Goal: Task Accomplishment & Management: Manage account settings

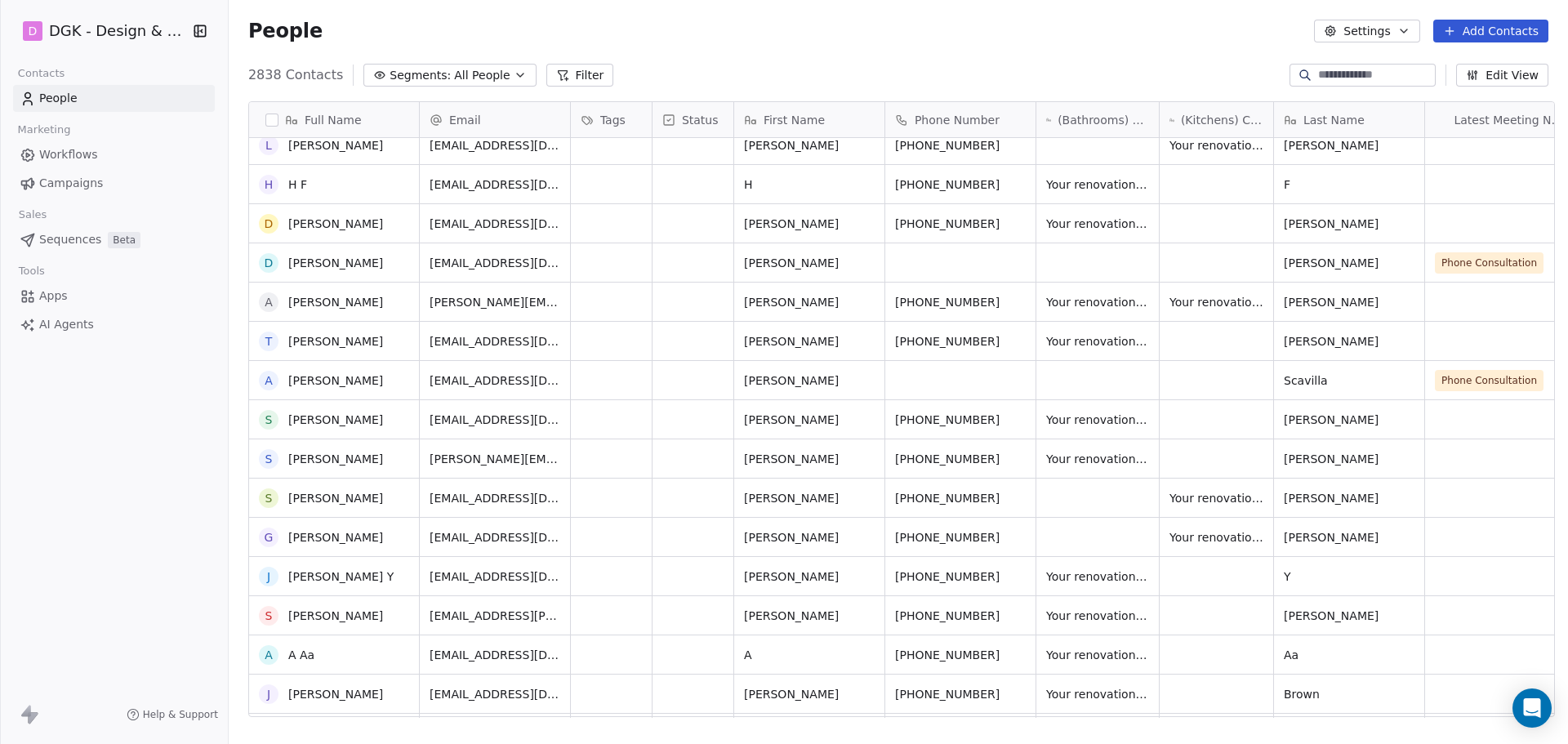
scroll to position [408, 0]
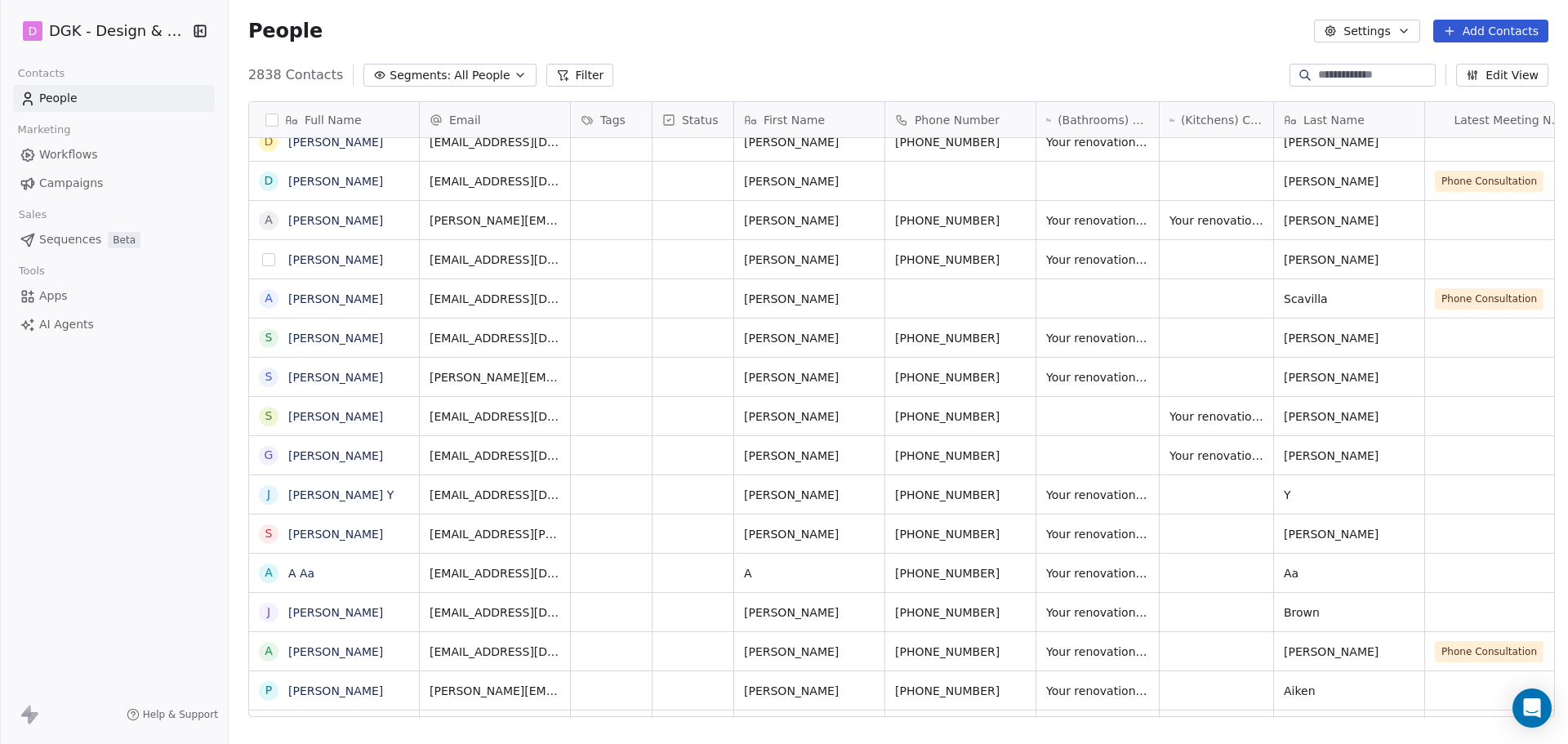
click at [263, 260] on button "grid" at bounding box center [269, 260] width 13 height 13
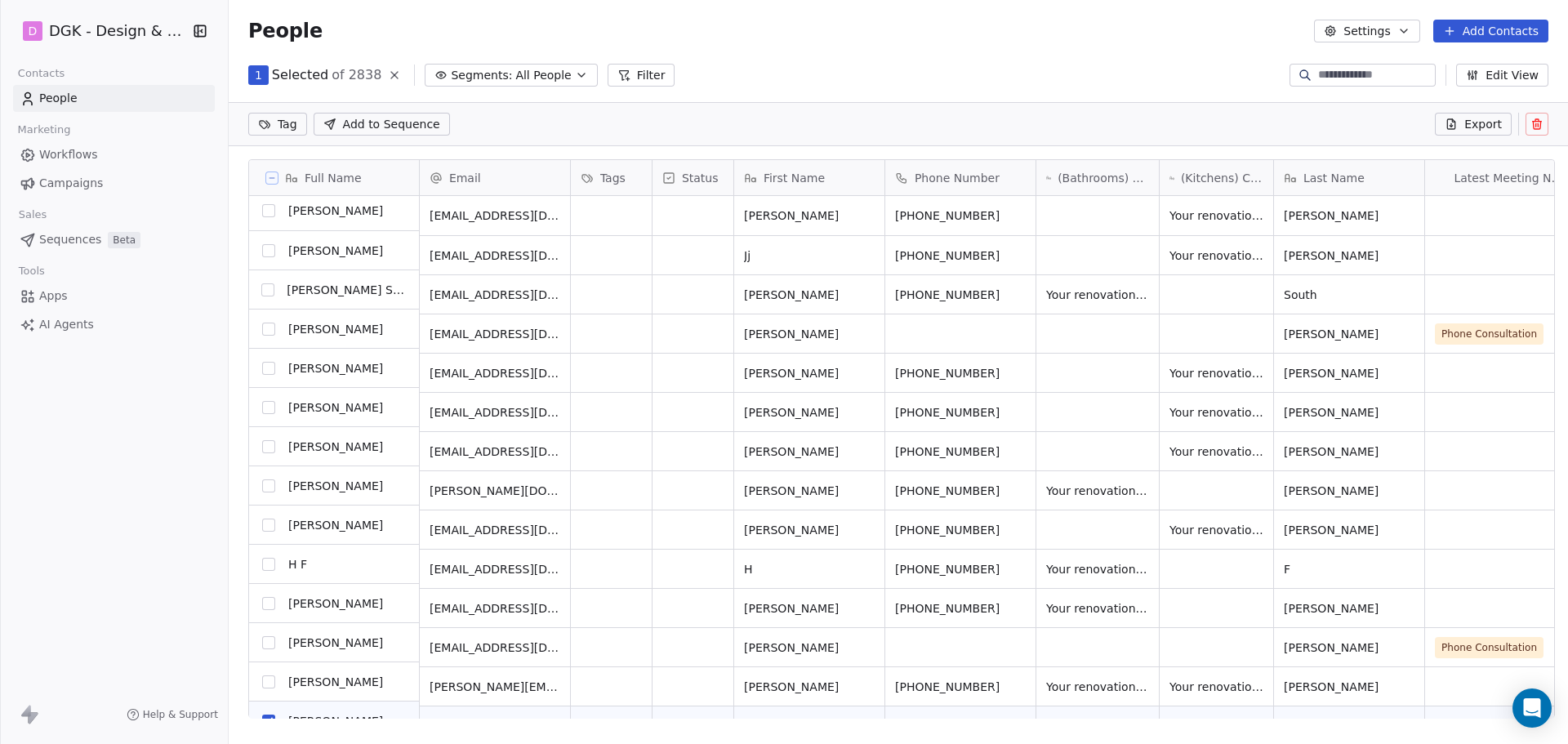
scroll to position [81, 0]
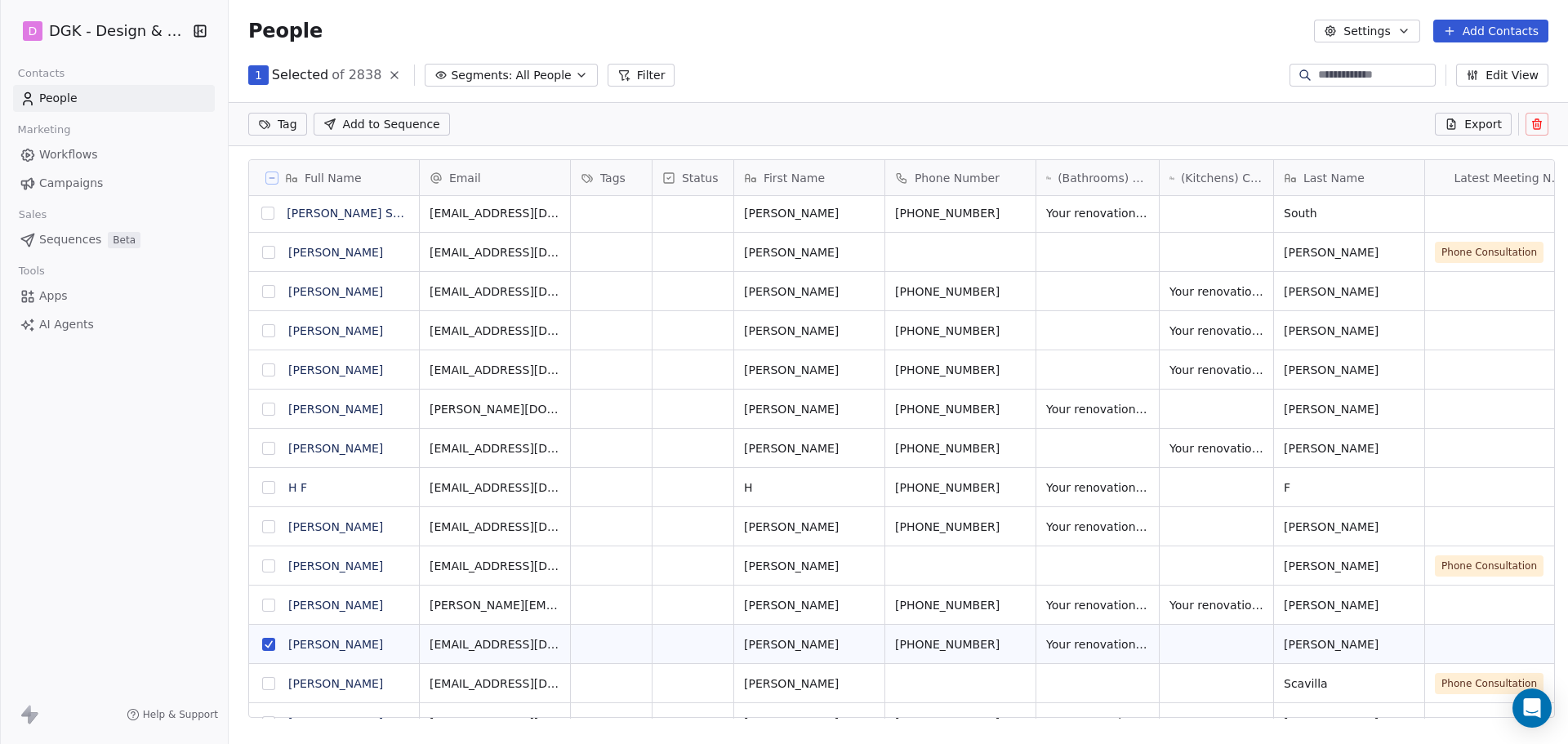
click at [264, 643] on button "grid" at bounding box center [269, 645] width 13 height 13
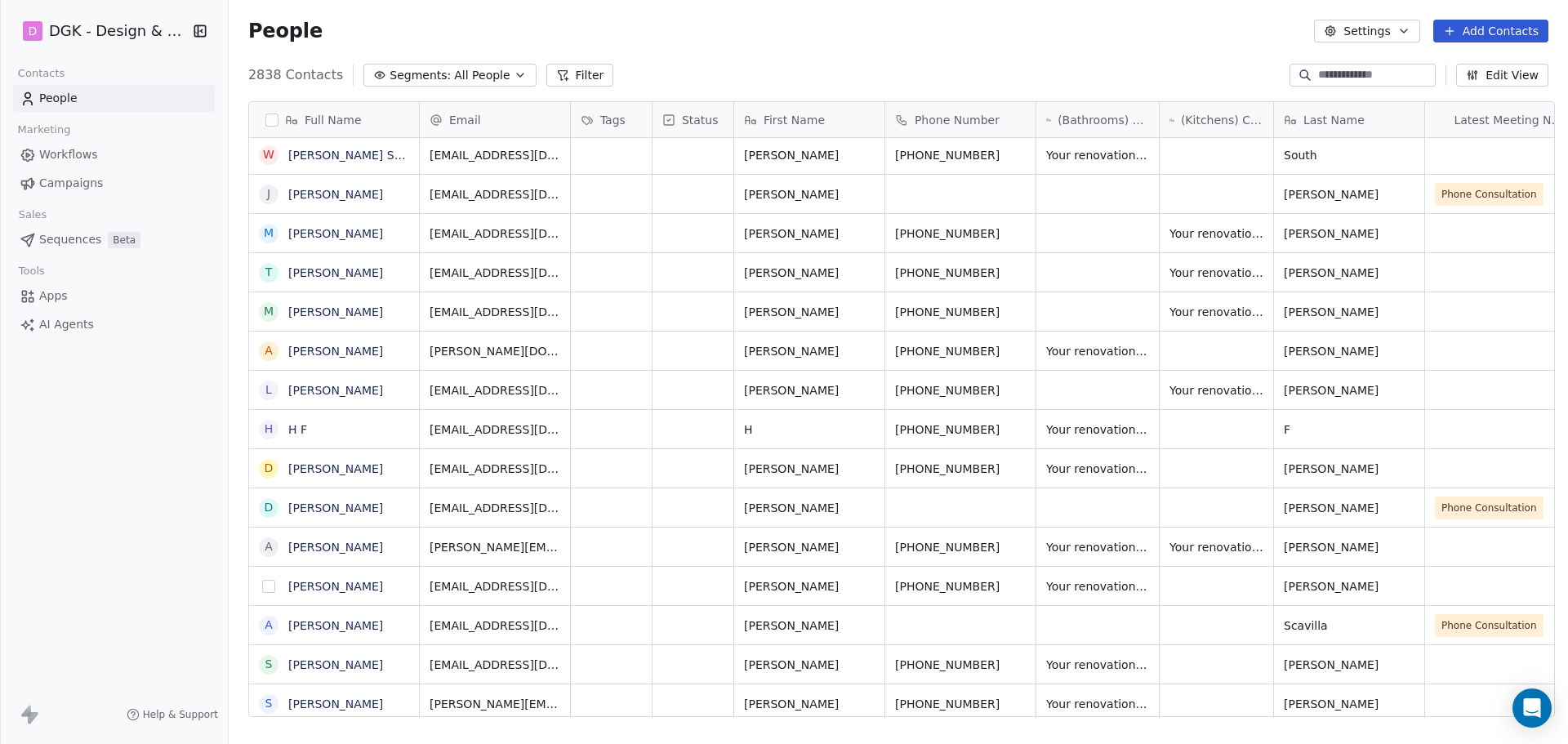
scroll to position [642, 1334]
click at [401, 546] on icon "grid" at bounding box center [404, 546] width 8 height 8
click at [1014, 549] on icon "grid" at bounding box center [1021, 546] width 13 height 13
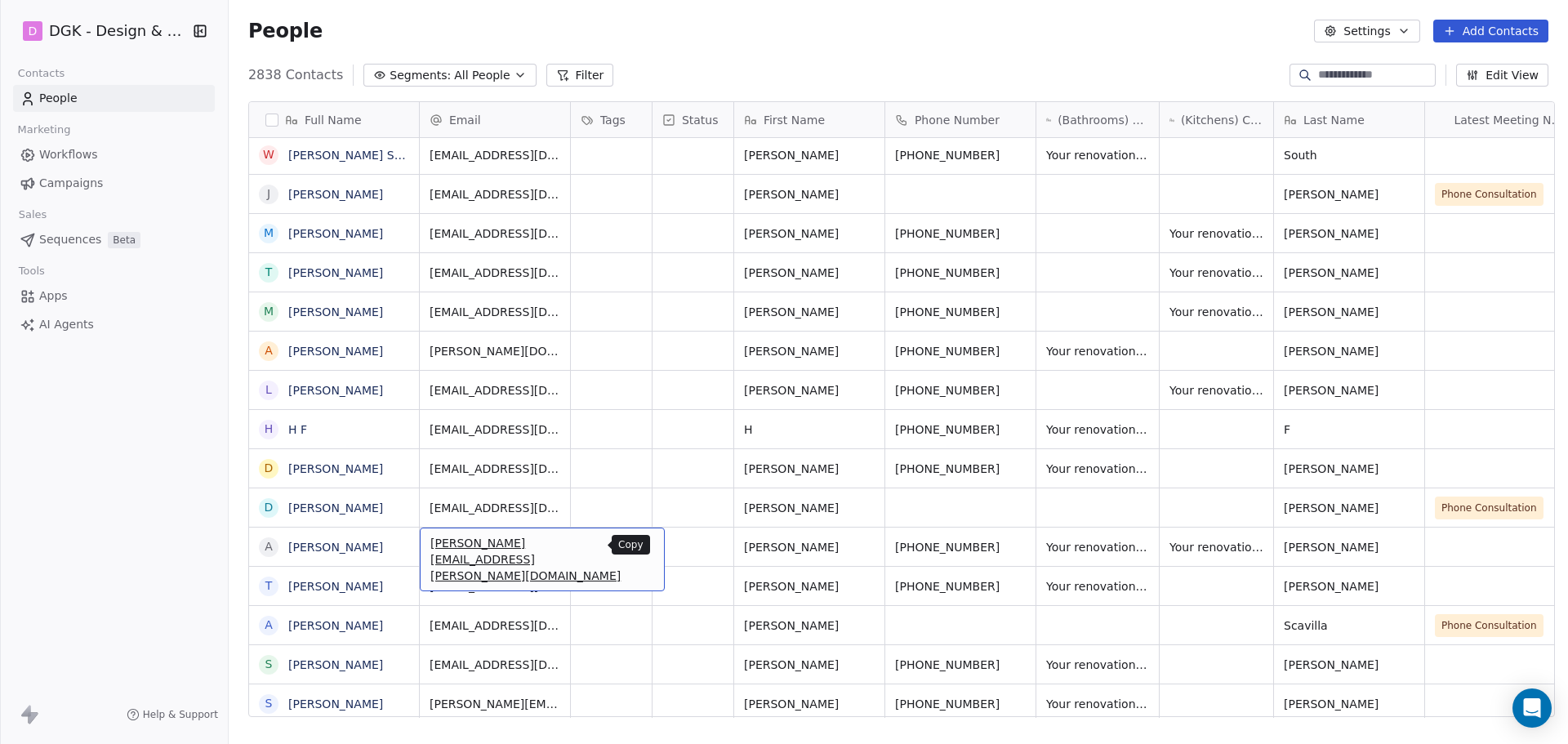
click at [642, 548] on icon "grid" at bounding box center [646, 546] width 8 height 8
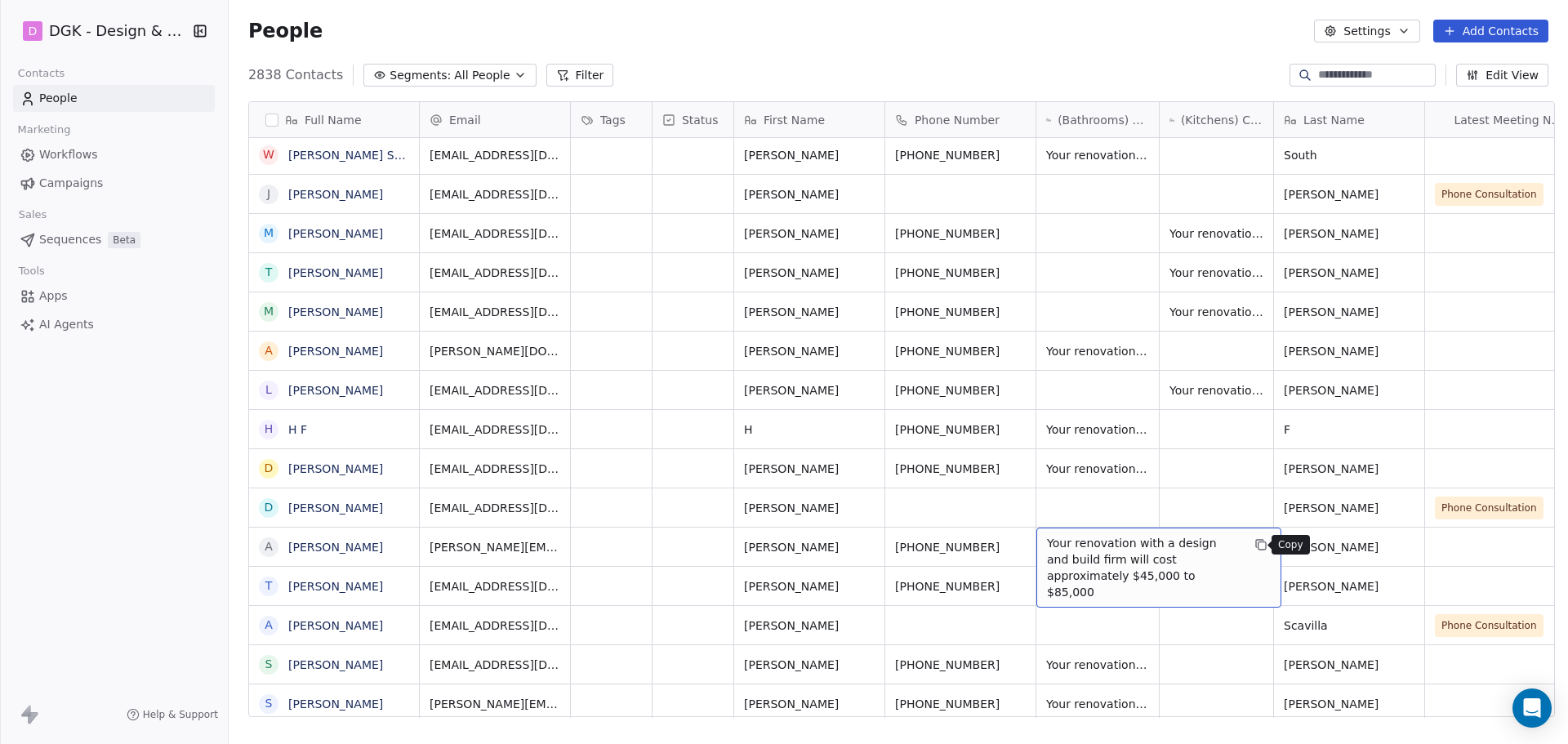
click at [1255, 538] on button "grid" at bounding box center [1261, 545] width 19 height 19
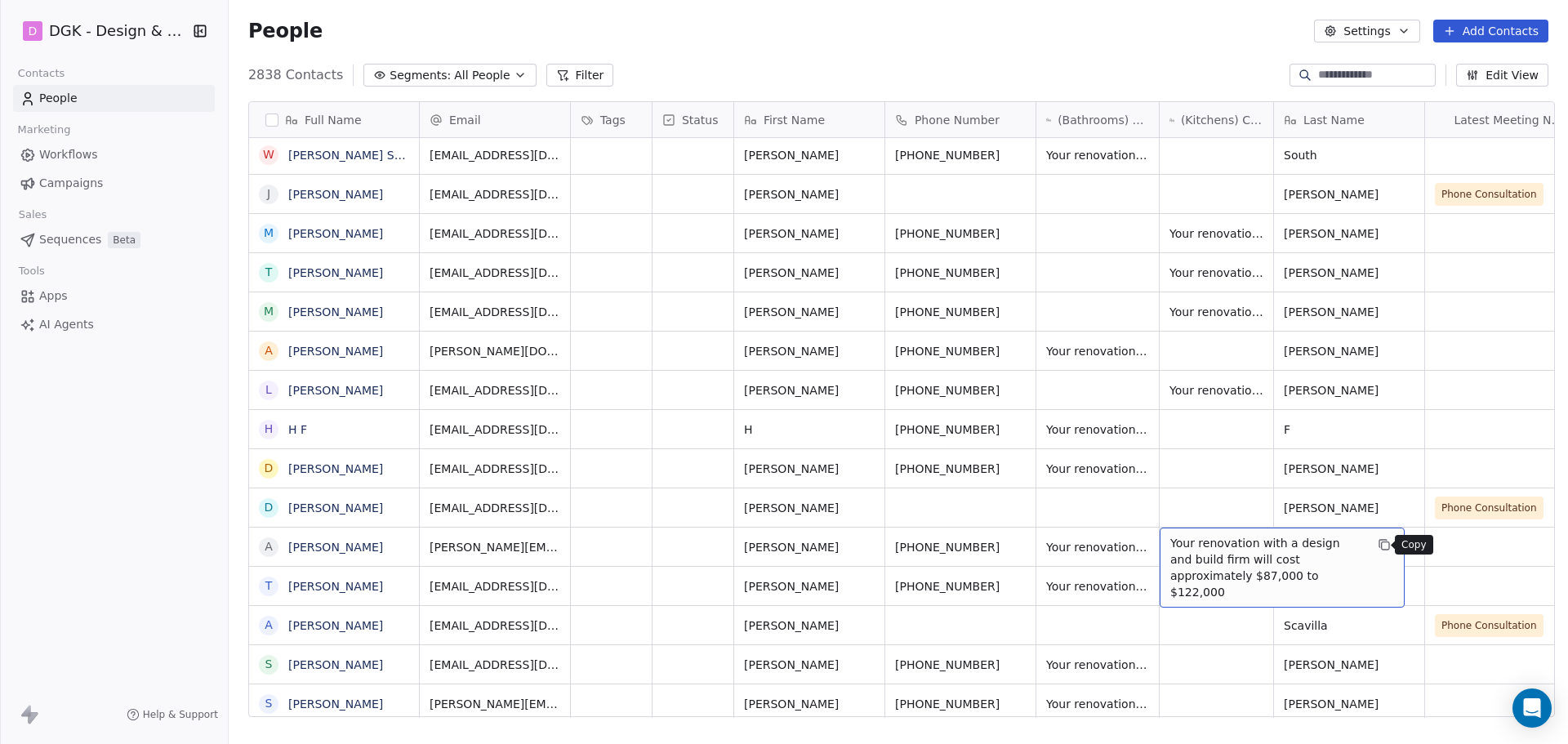
click at [1378, 542] on icon "grid" at bounding box center [1385, 546] width 13 height 13
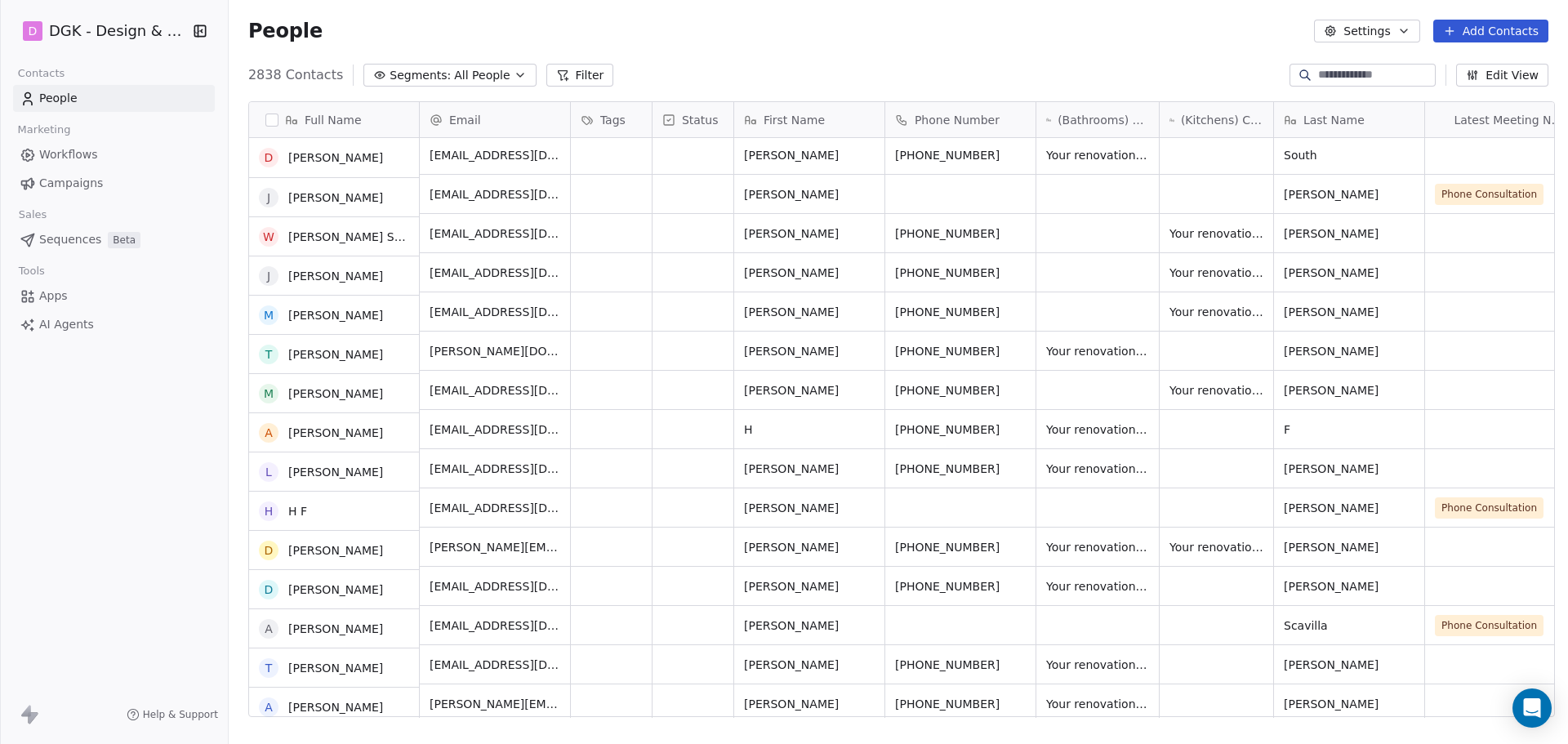
scroll to position [0, 0]
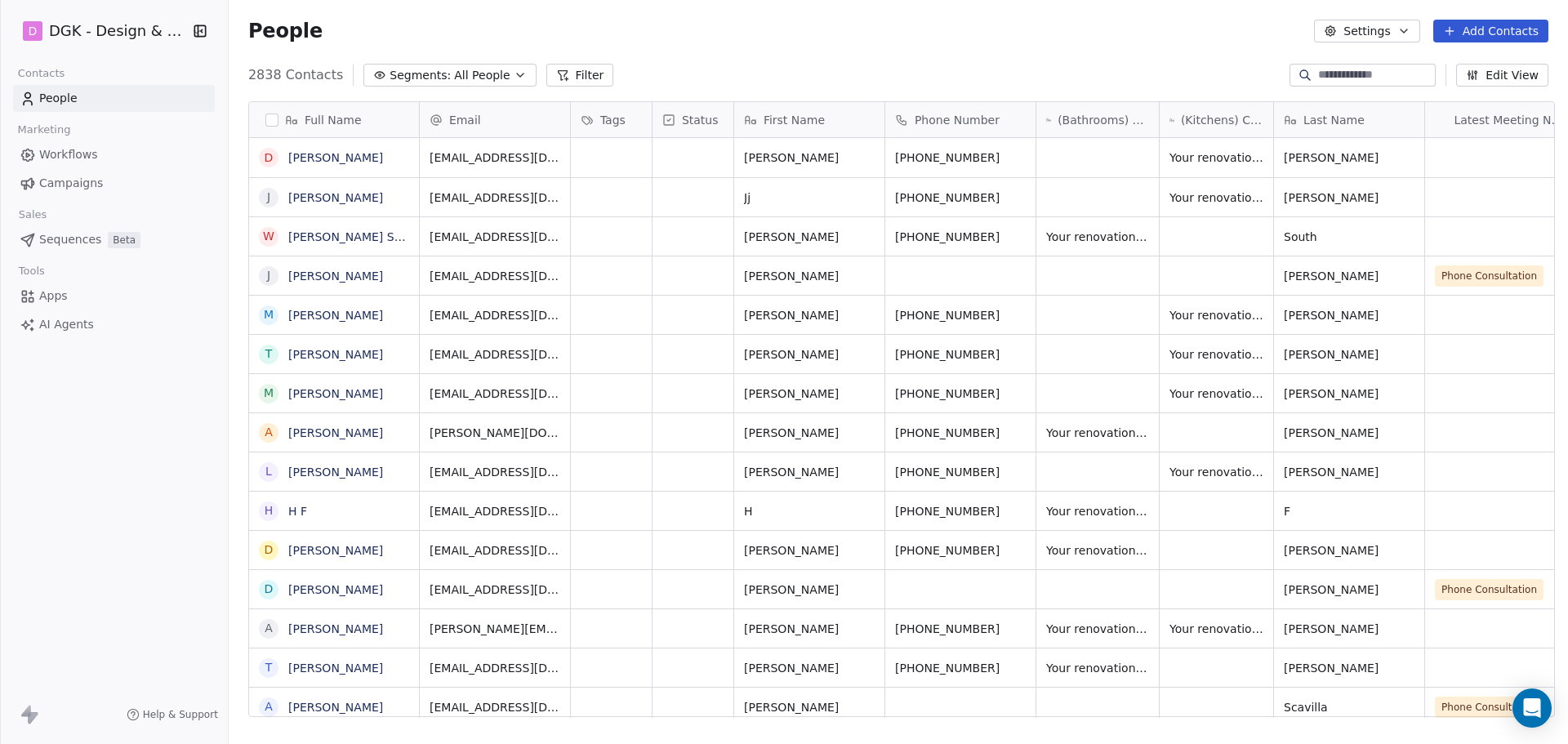
click at [1103, 558] on span "Your renovation with a design and build firm will cost approximately $45,000 to…" at bounding box center [1097, 550] width 103 height 16
click at [1110, 539] on div "Your renovation with a design and build firm will cost approximately $45,000 to…" at bounding box center [1098, 550] width 123 height 38
click at [1102, 550] on span "Your renovation with a design and build firm will cost approximately $45,000 to…" at bounding box center [1097, 550] width 103 height 16
drag, startPoint x: 391, startPoint y: 545, endPoint x: 396, endPoint y: 538, distance: 8.6
click at [401, 546] on icon "grid" at bounding box center [404, 549] width 8 height 8
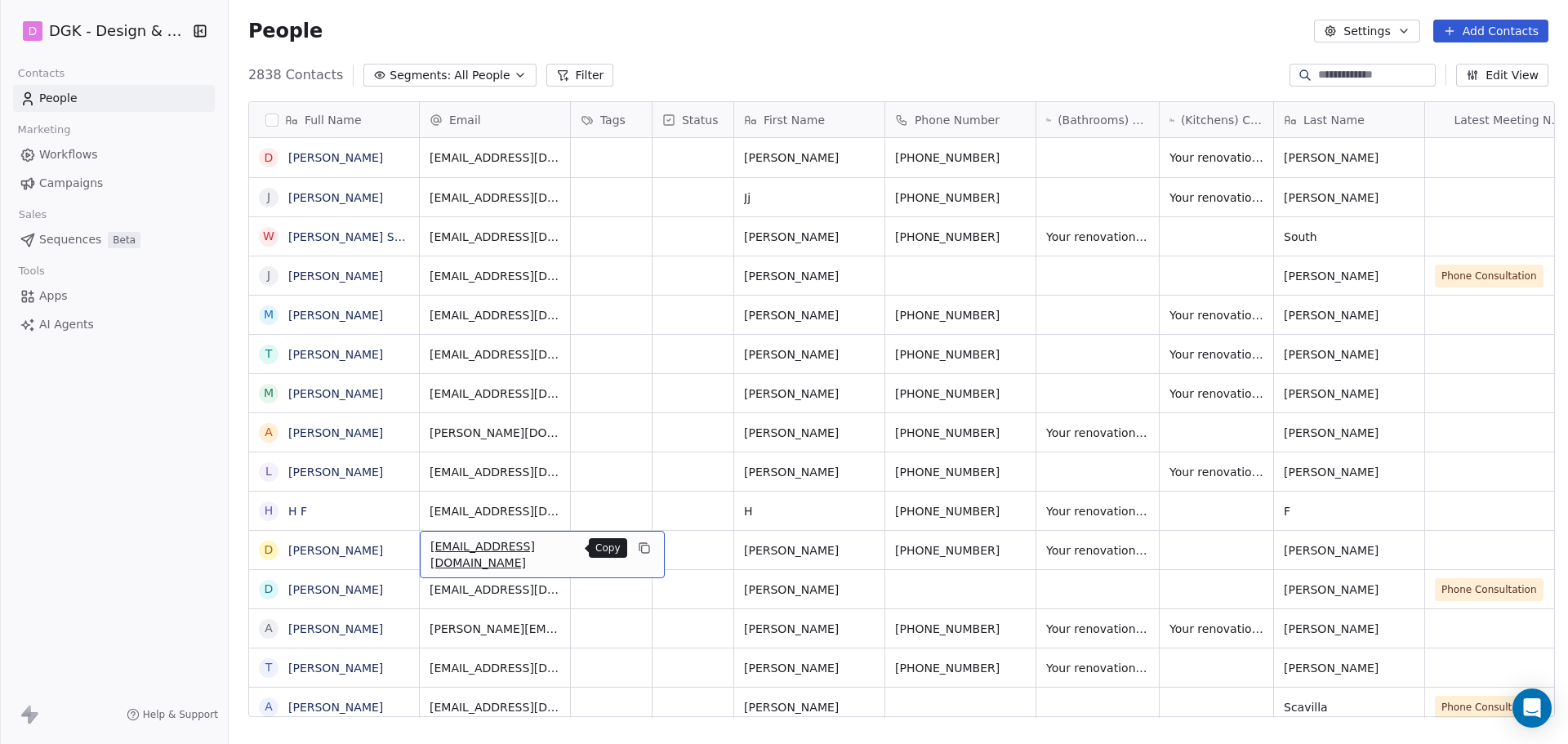
click at [634, 550] on button "grid" at bounding box center [644, 548] width 19 height 19
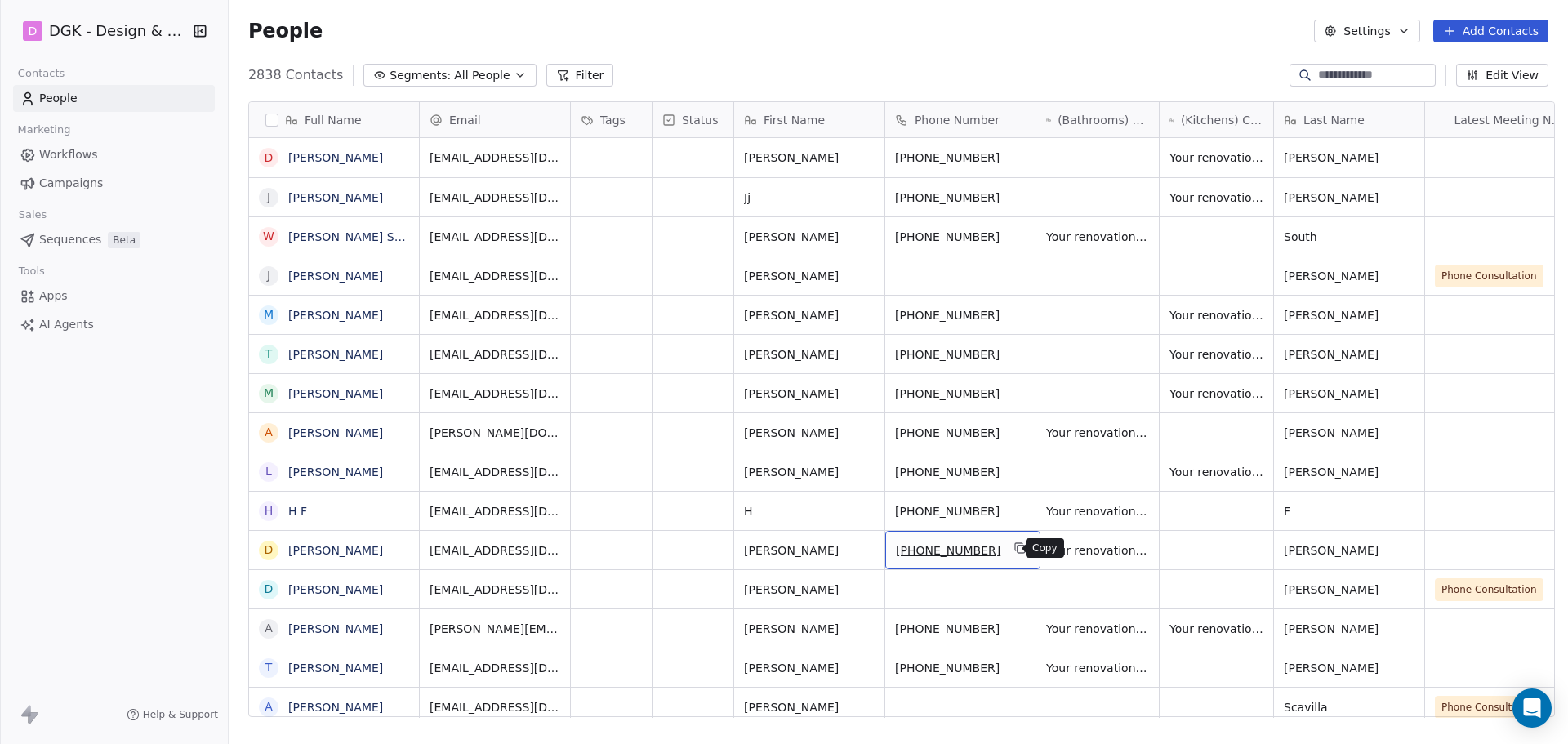
click at [1015, 550] on icon "grid" at bounding box center [1019, 547] width 8 height 8
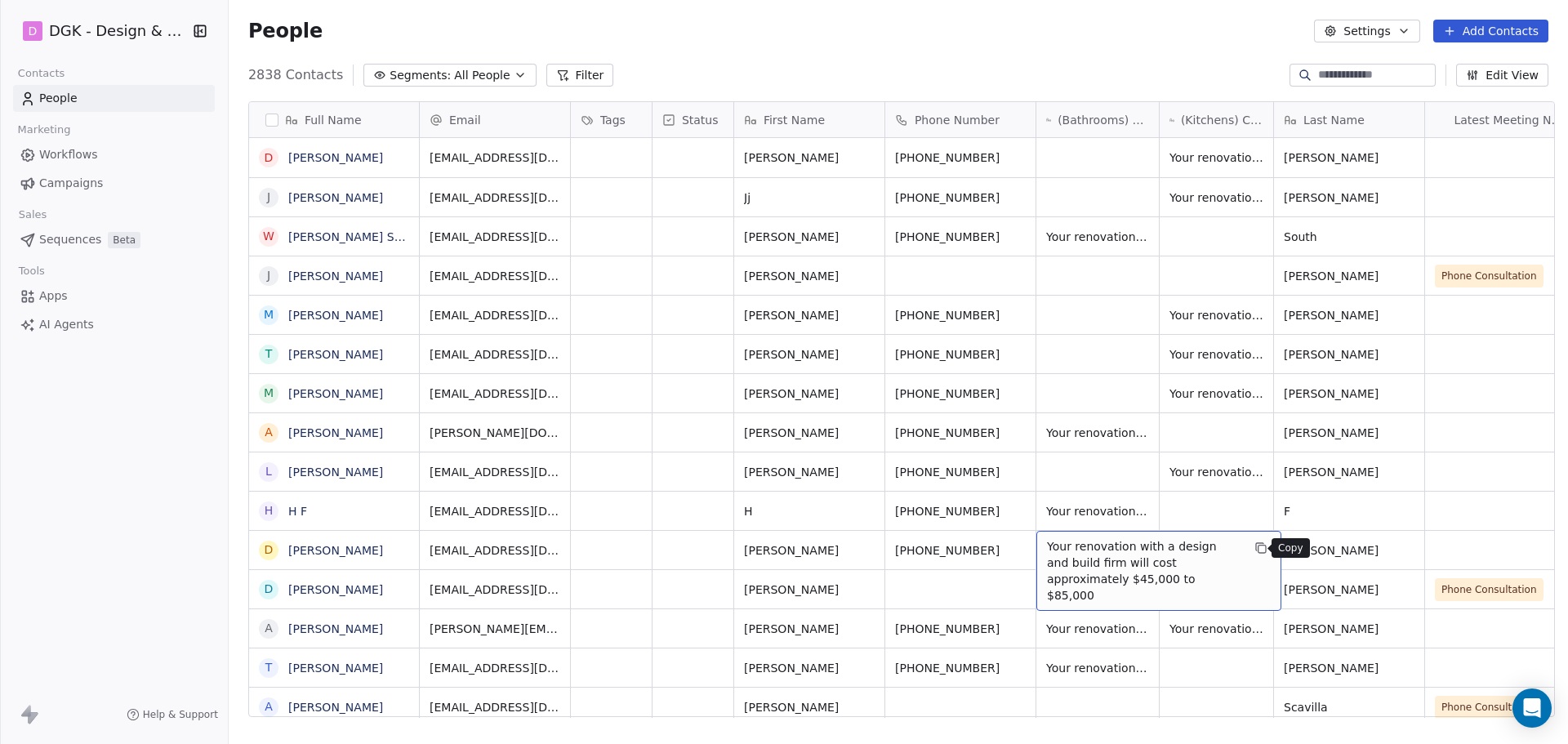
click at [1252, 541] on button "grid" at bounding box center [1261, 548] width 19 height 19
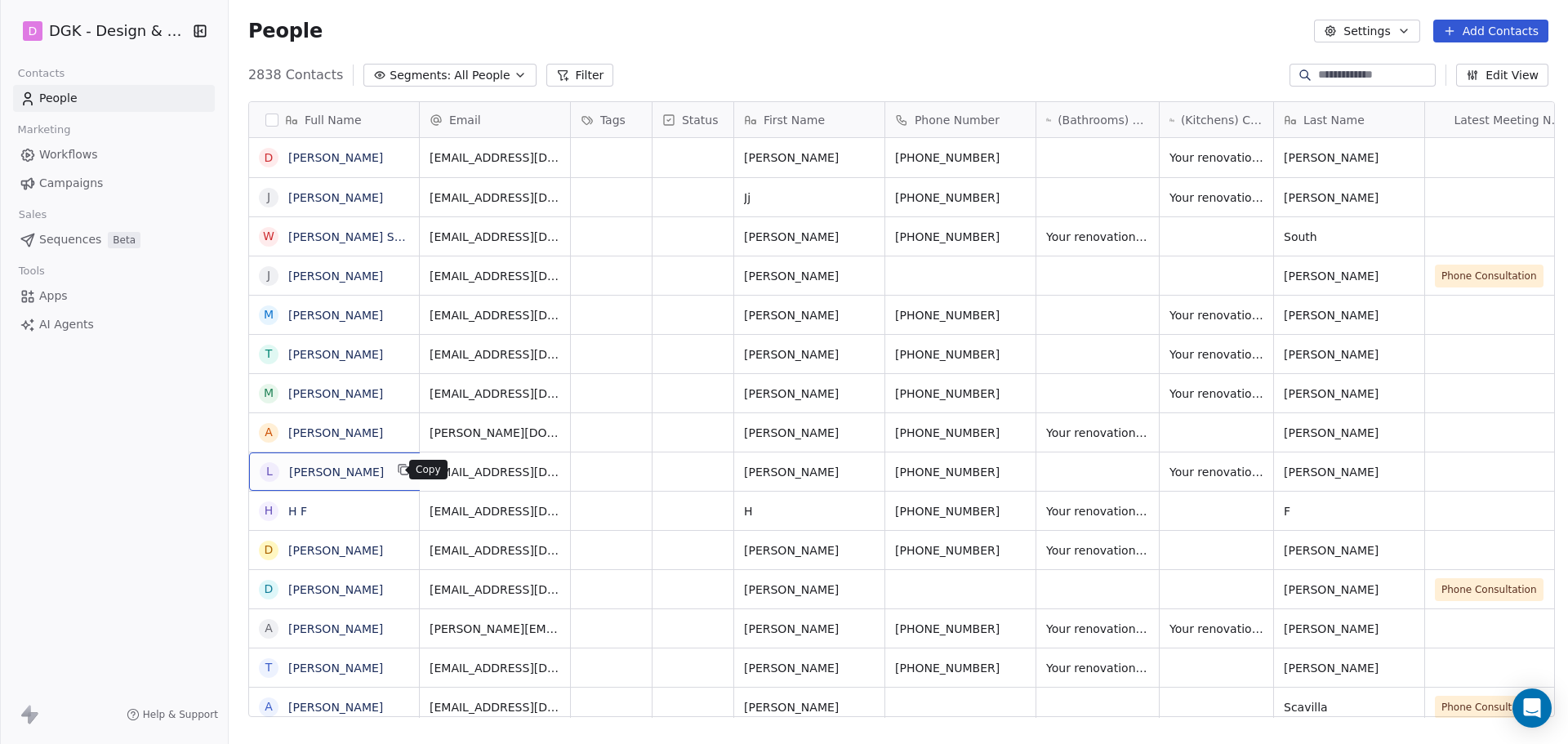
click at [397, 473] on icon "grid" at bounding box center [404, 470] width 13 height 13
click at [638, 467] on icon "grid" at bounding box center [645, 470] width 13 height 13
click at [1014, 472] on icon "grid" at bounding box center [1021, 470] width 13 height 13
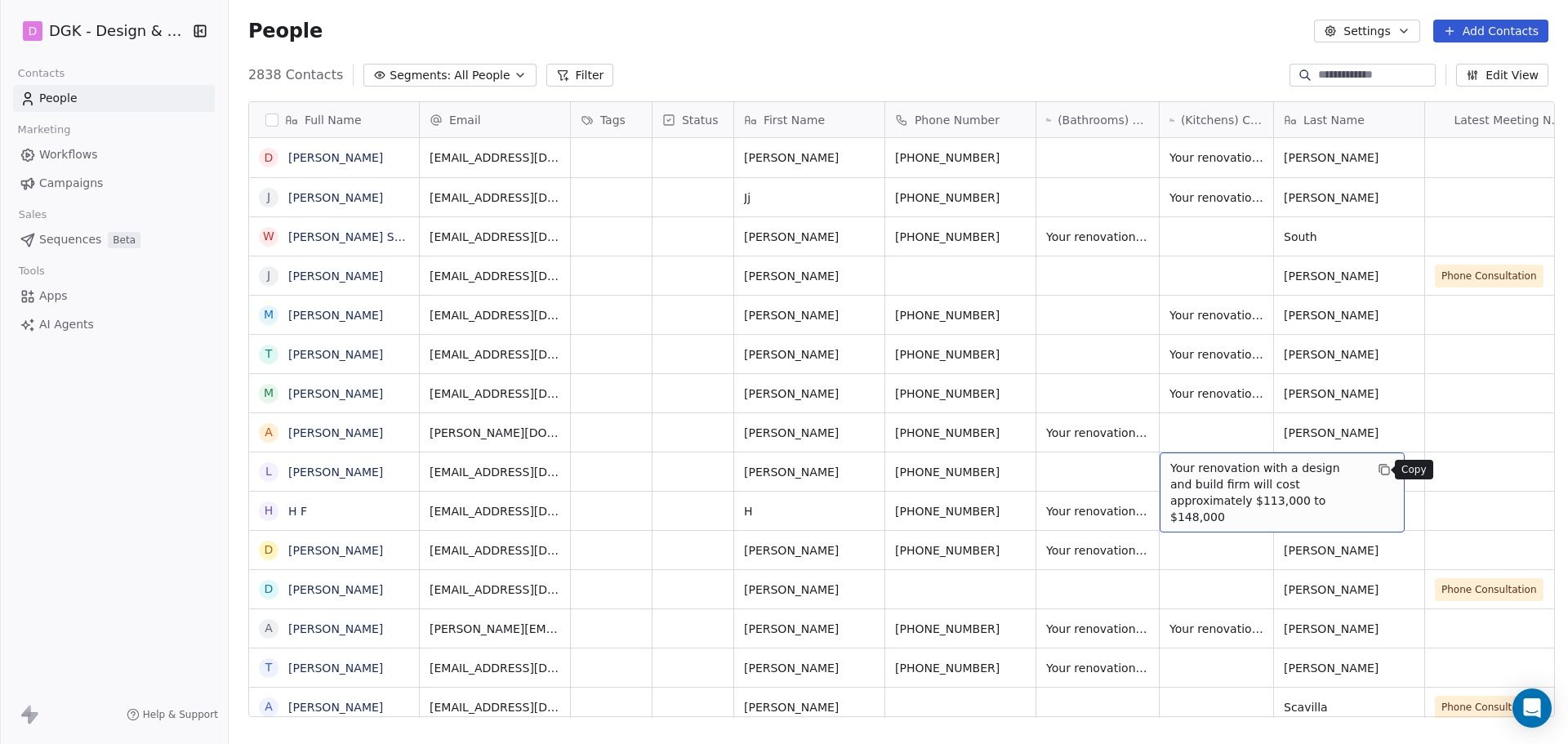
click at [1379, 466] on icon "grid" at bounding box center [1385, 470] width 13 height 13
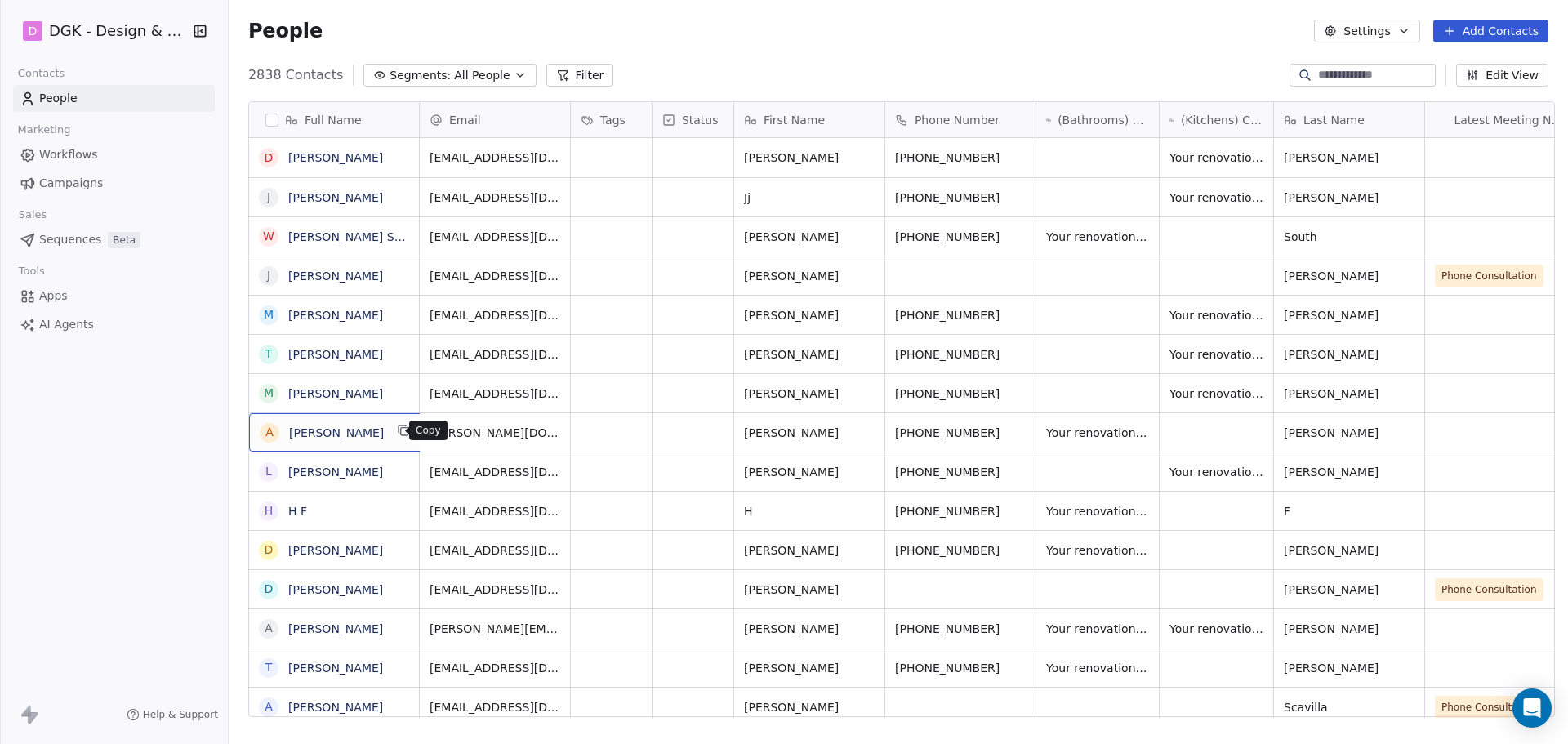
click at [401, 435] on icon "grid" at bounding box center [404, 432] width 8 height 8
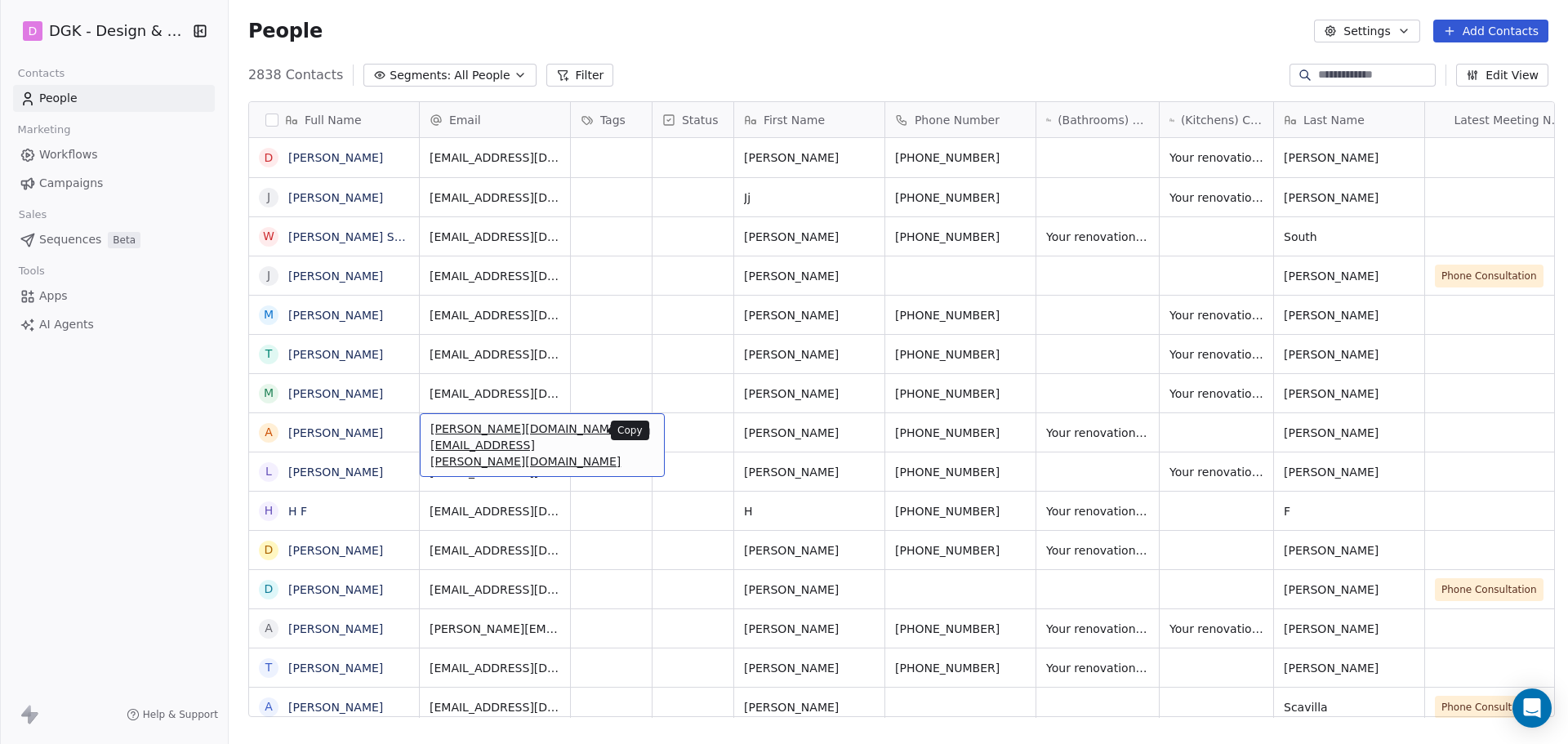
click at [638, 428] on icon "grid" at bounding box center [645, 430] width 13 height 13
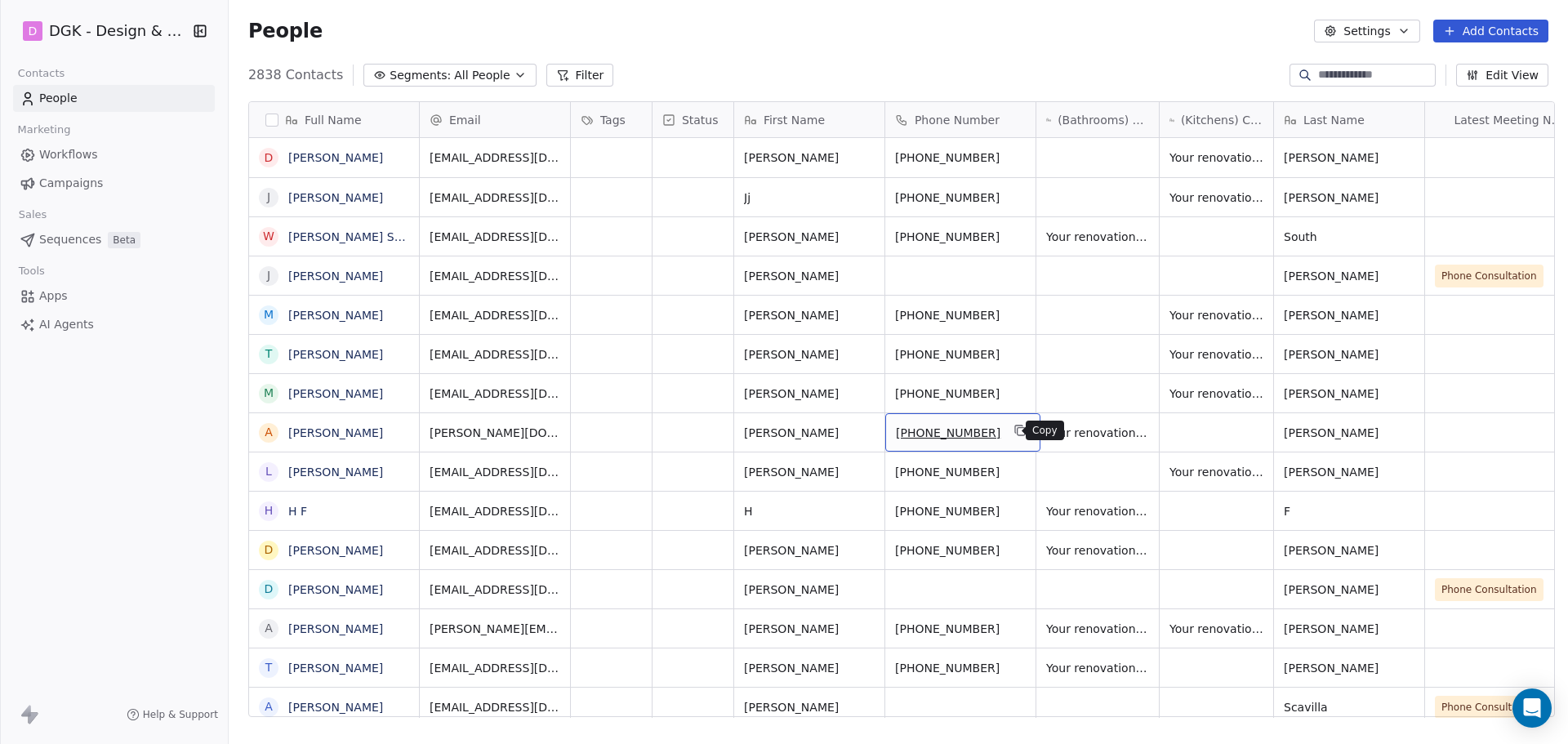
click at [1018, 429] on icon "grid" at bounding box center [1022, 432] width 8 height 8
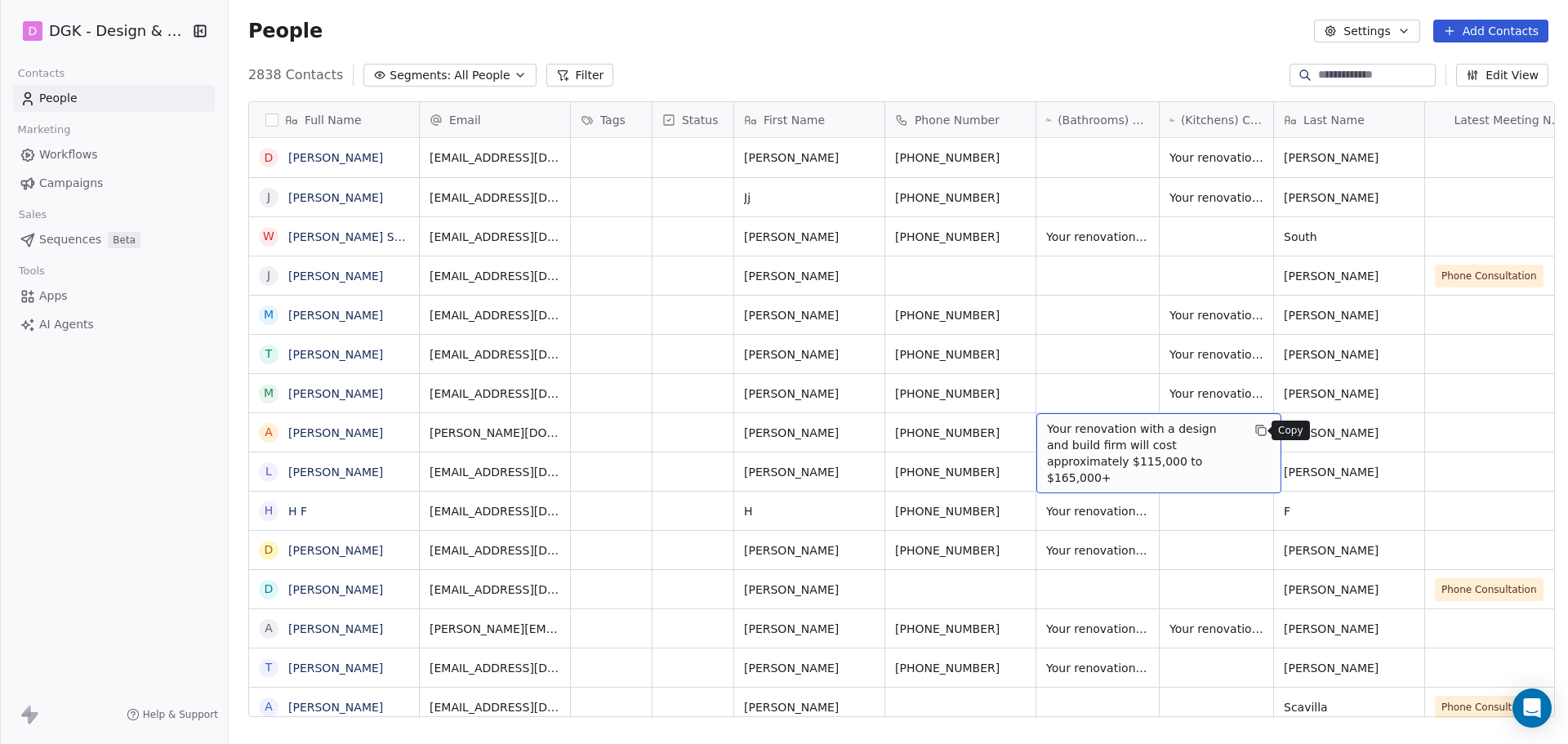
click at [1258, 431] on icon "grid" at bounding box center [1262, 432] width 8 height 8
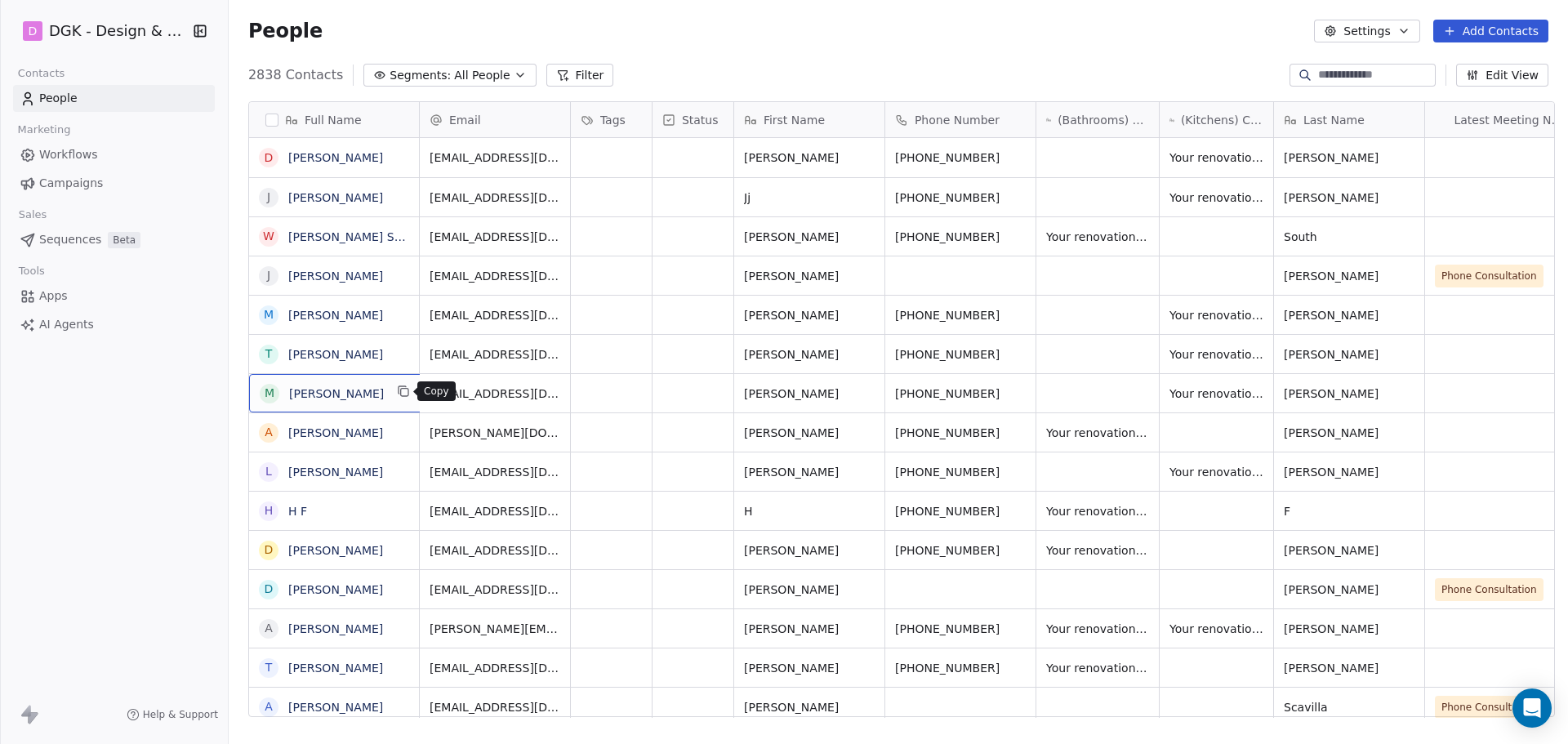
click at [409, 385] on button "grid" at bounding box center [404, 391] width 19 height 19
click at [642, 396] on icon "grid" at bounding box center [646, 393] width 8 height 8
click at [1018, 390] on icon "grid" at bounding box center [1022, 393] width 8 height 8
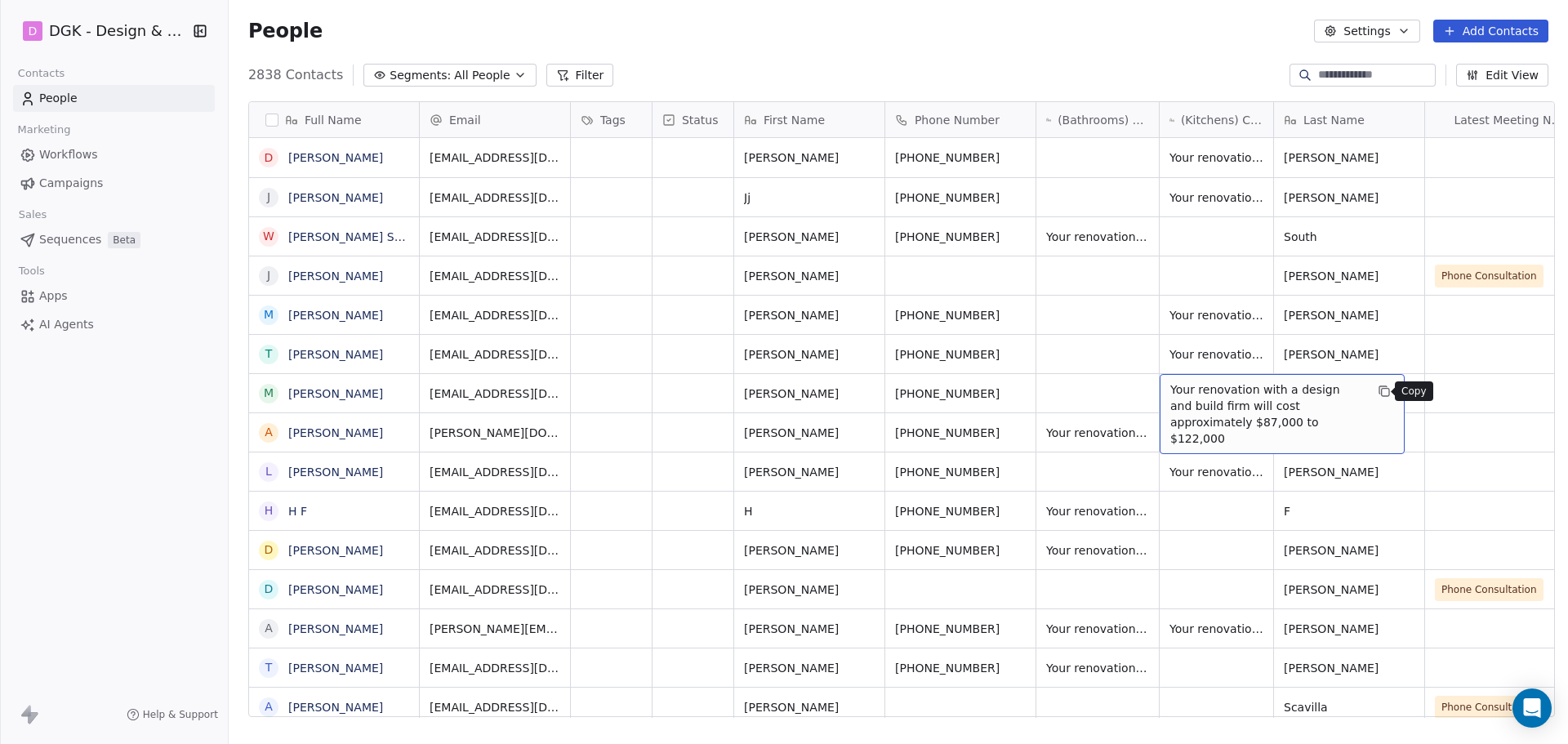
click at [1382, 390] on icon "grid" at bounding box center [1386, 393] width 8 height 8
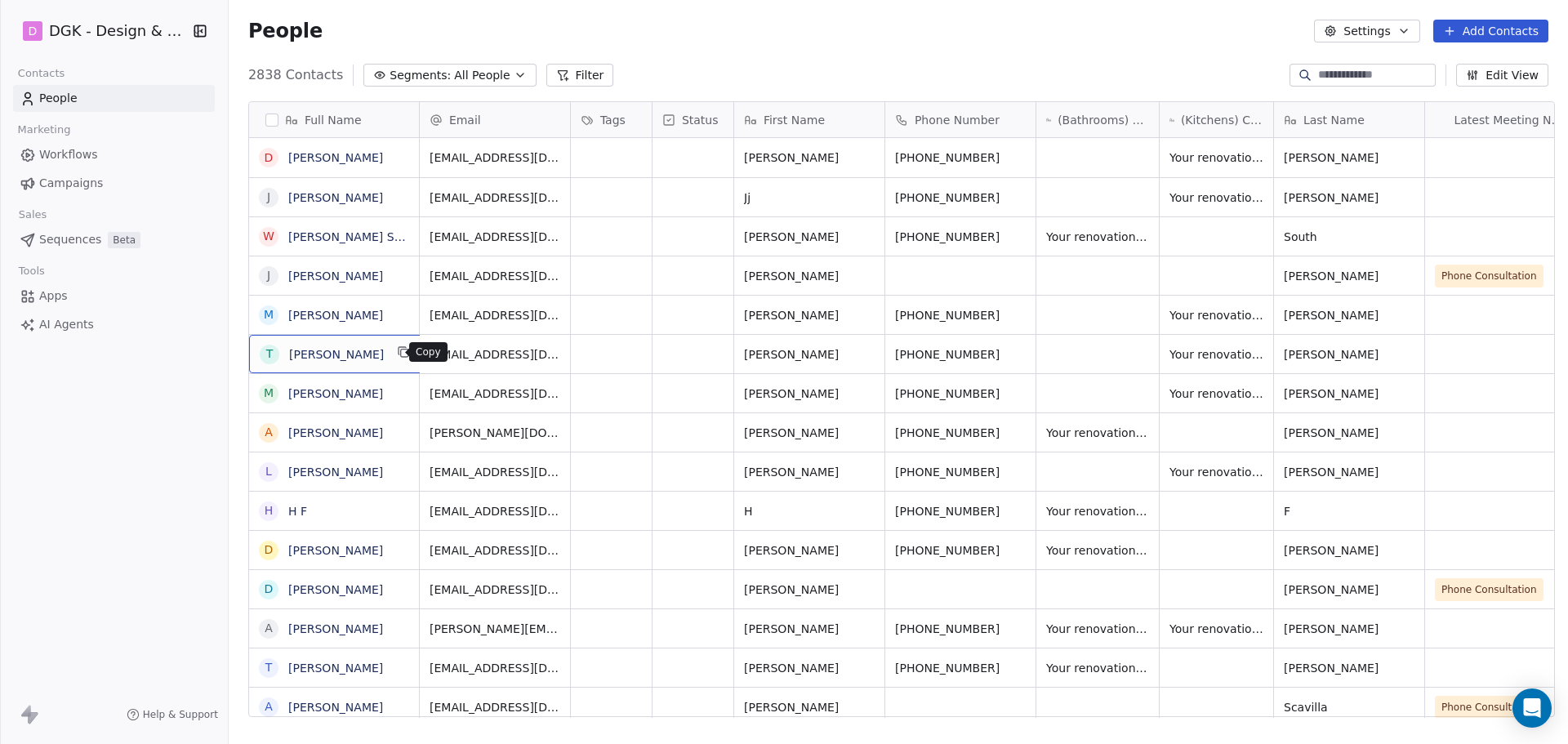
click at [397, 355] on icon "grid" at bounding box center [404, 353] width 13 height 13
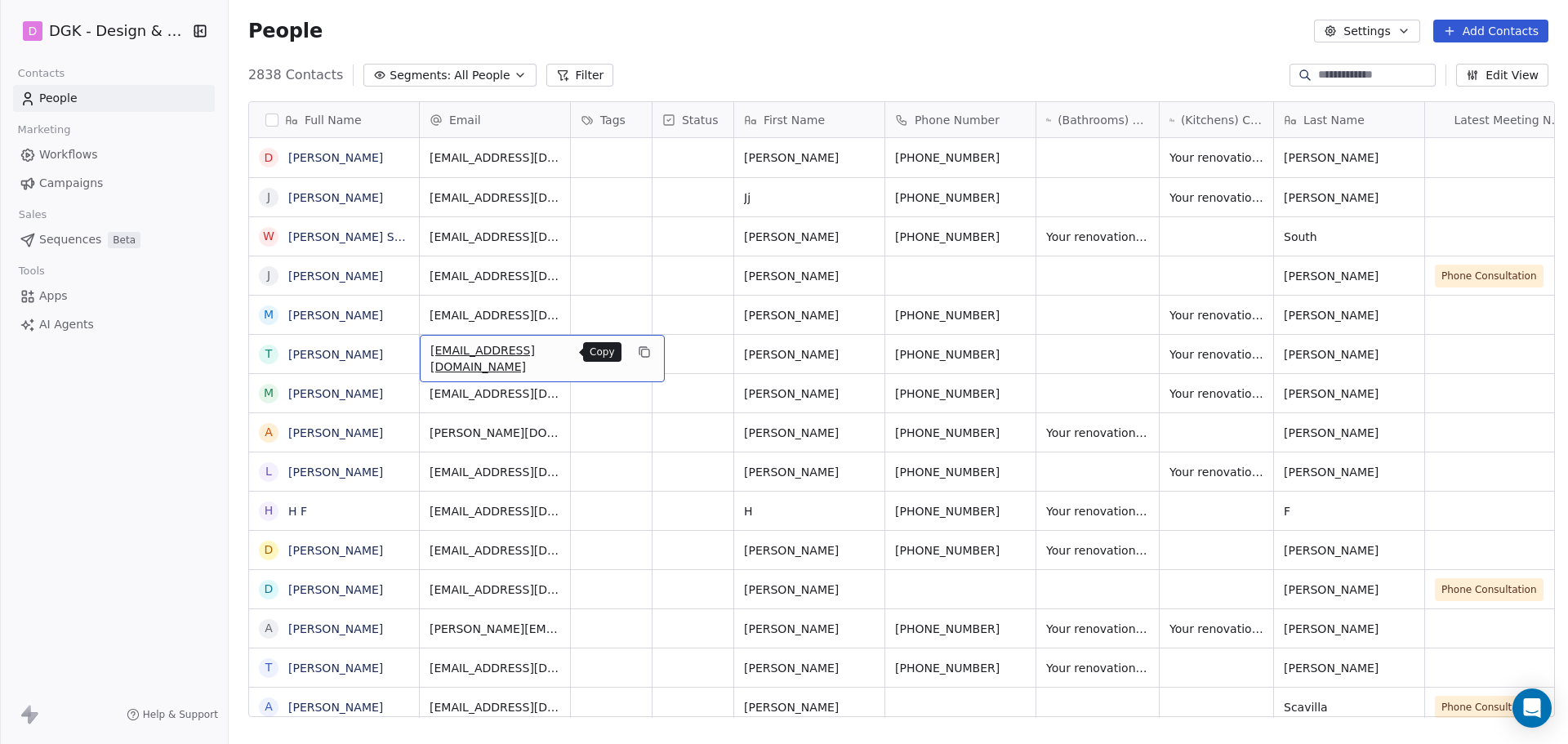
click at [638, 349] on icon "grid" at bounding box center [645, 353] width 13 height 13
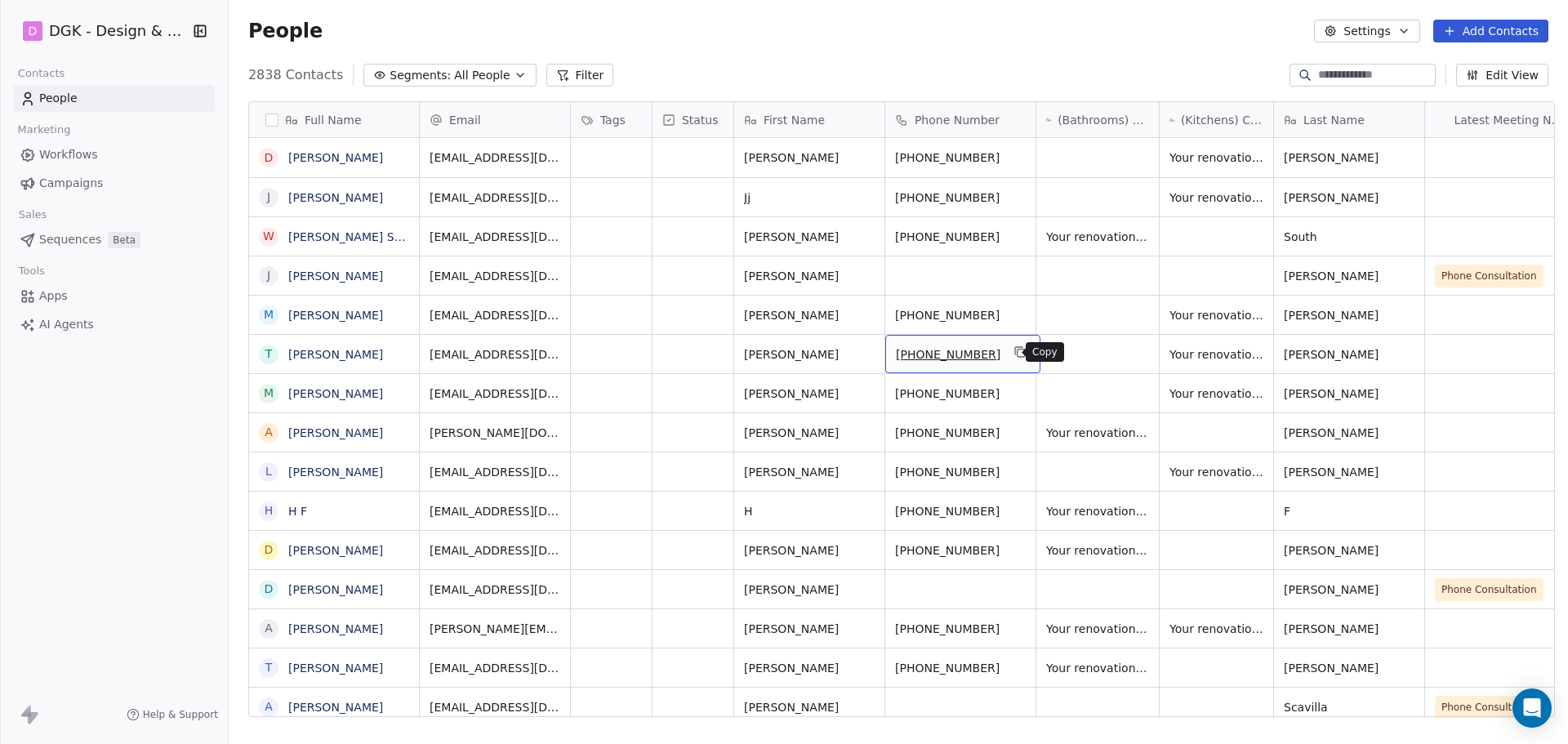
click at [1014, 351] on icon "grid" at bounding box center [1021, 353] width 13 height 13
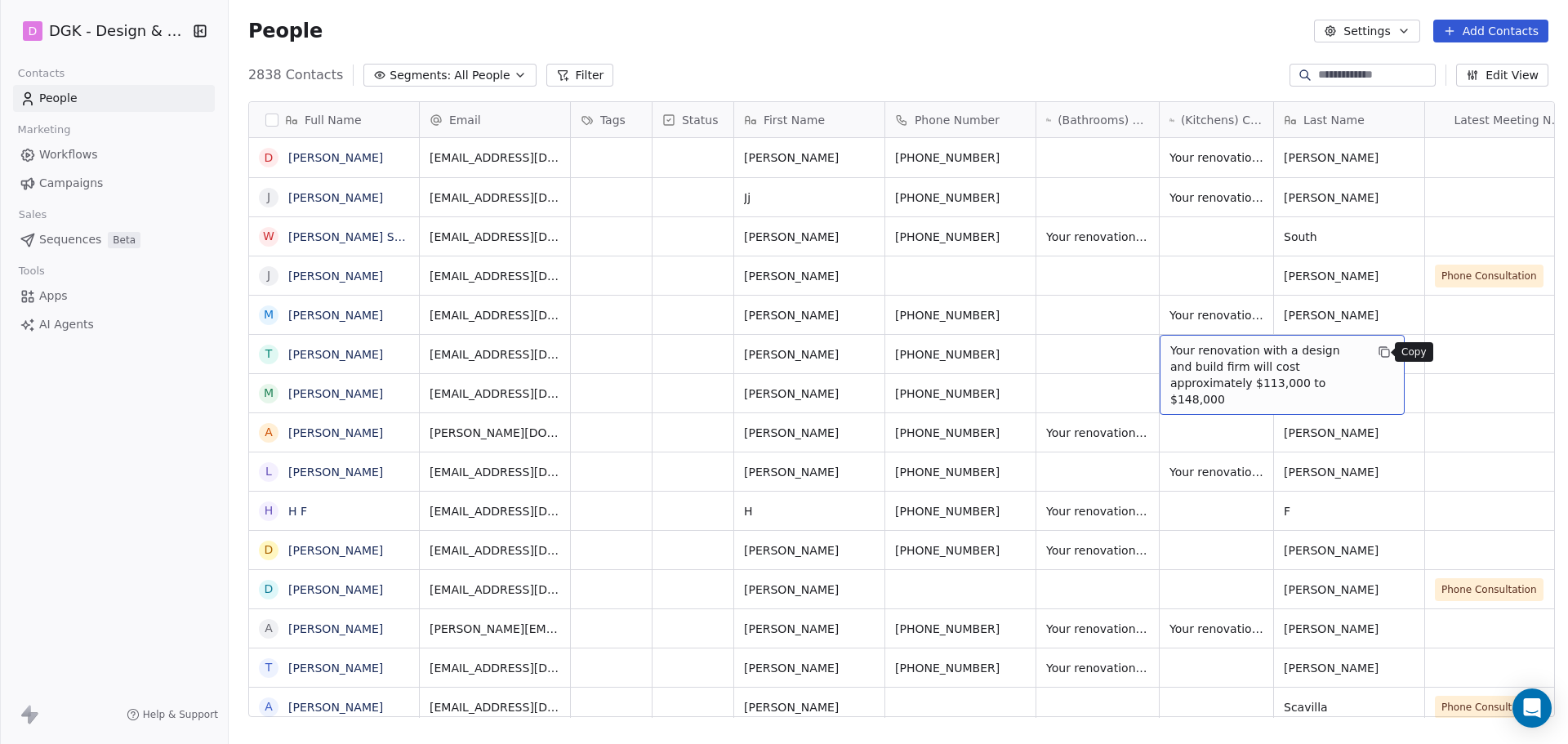
click at [1378, 356] on icon "grid" at bounding box center [1385, 353] width 13 height 13
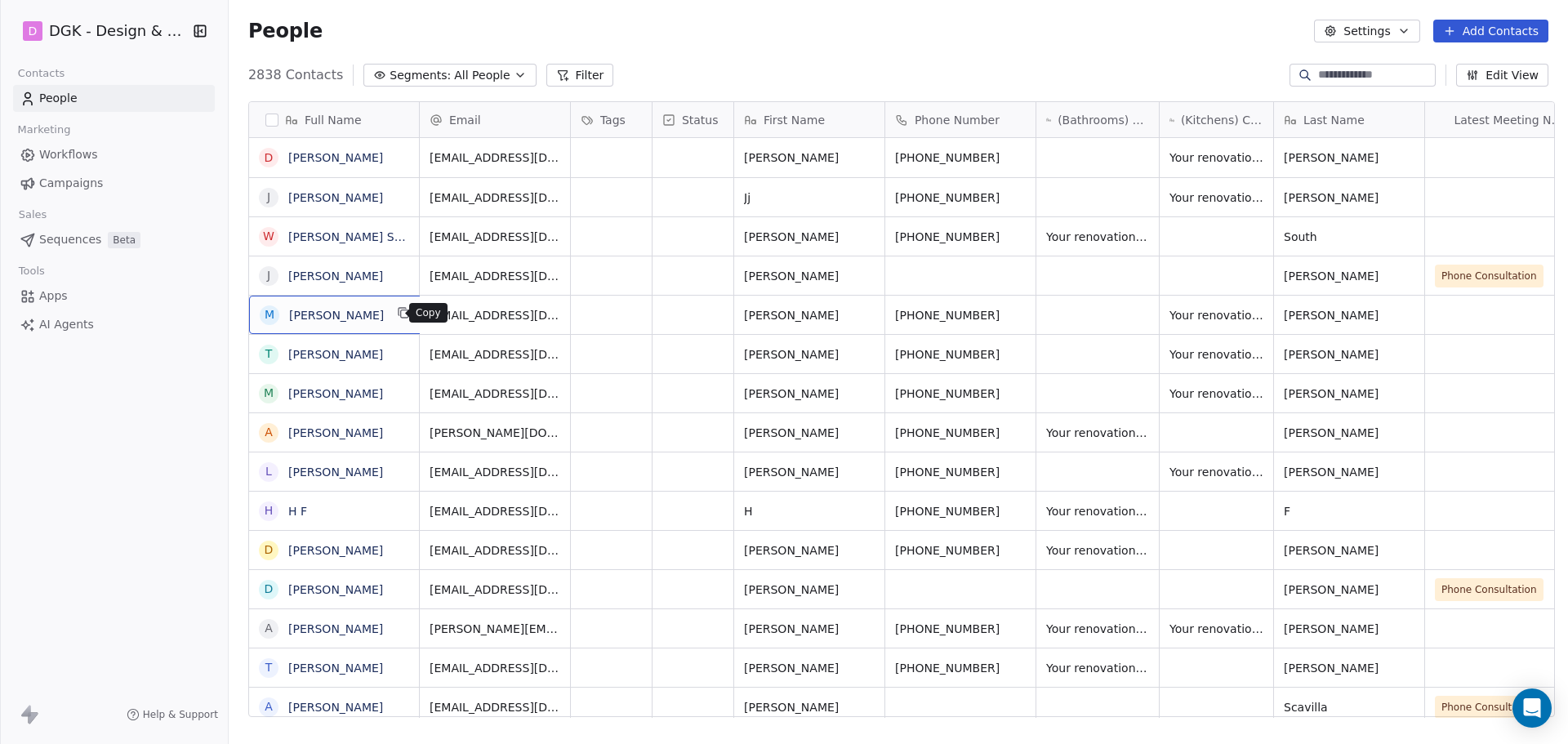
click at [397, 312] on icon "grid" at bounding box center [404, 314] width 13 height 13
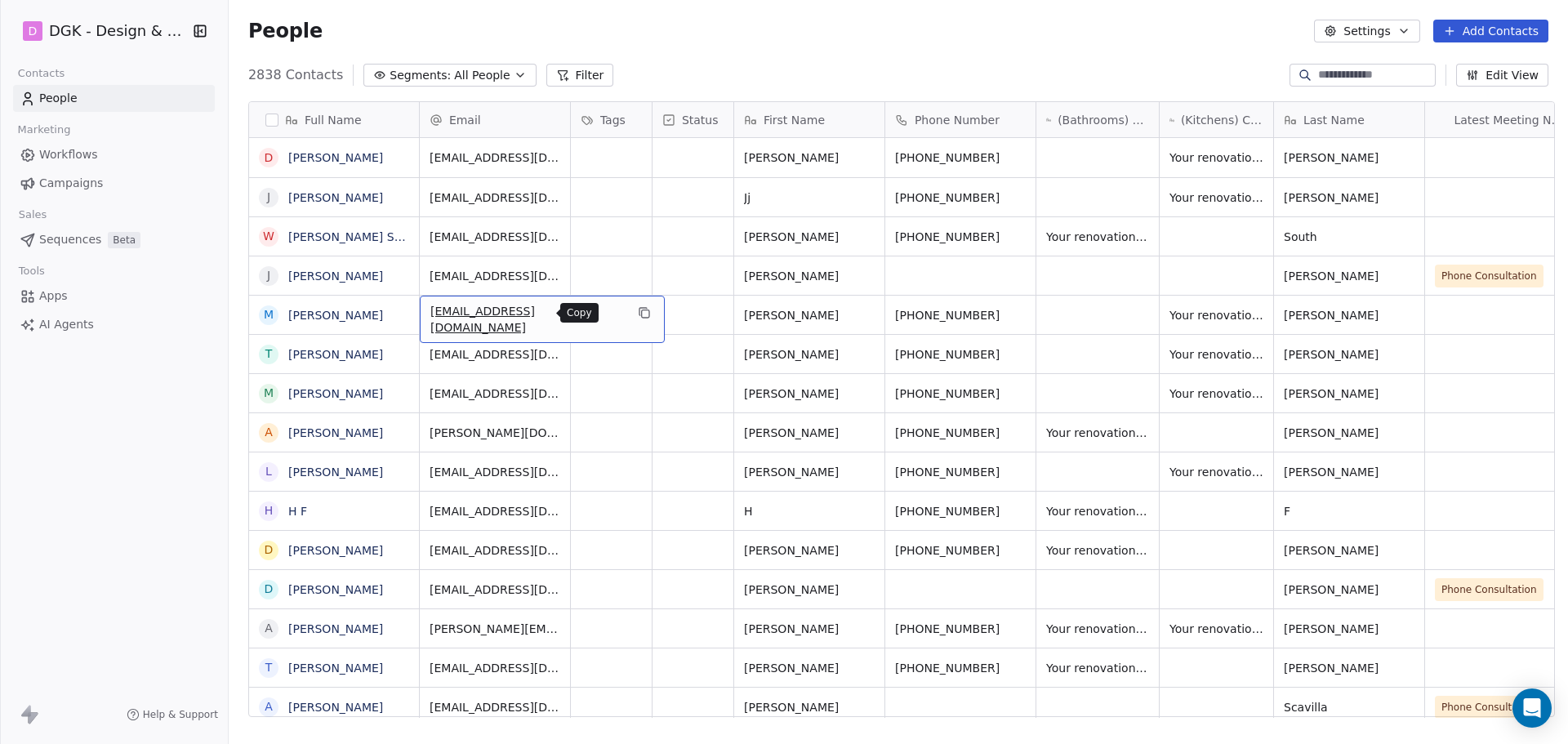
click at [638, 318] on icon "grid" at bounding box center [645, 314] width 13 height 13
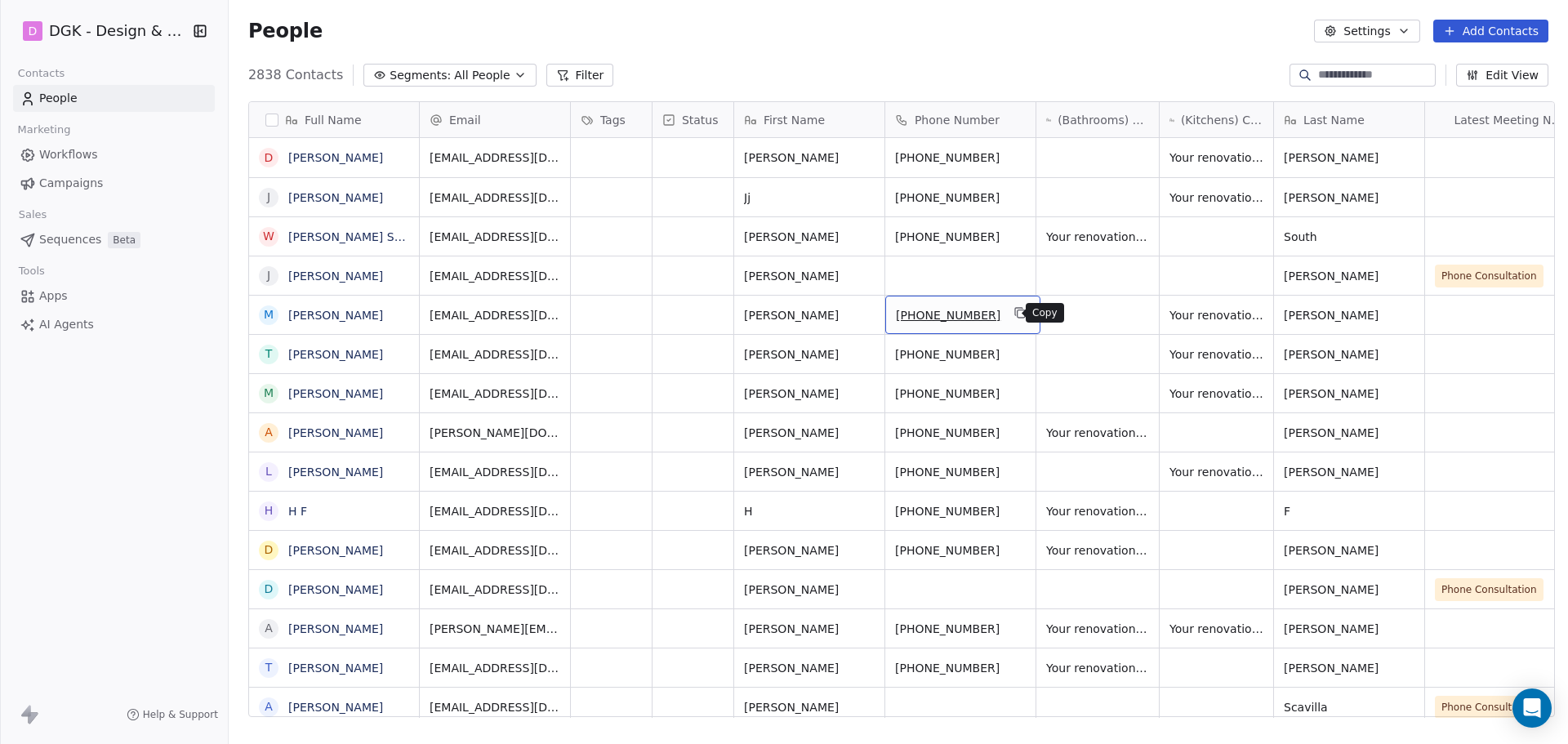
click at [1016, 316] on button "grid" at bounding box center [1020, 313] width 19 height 19
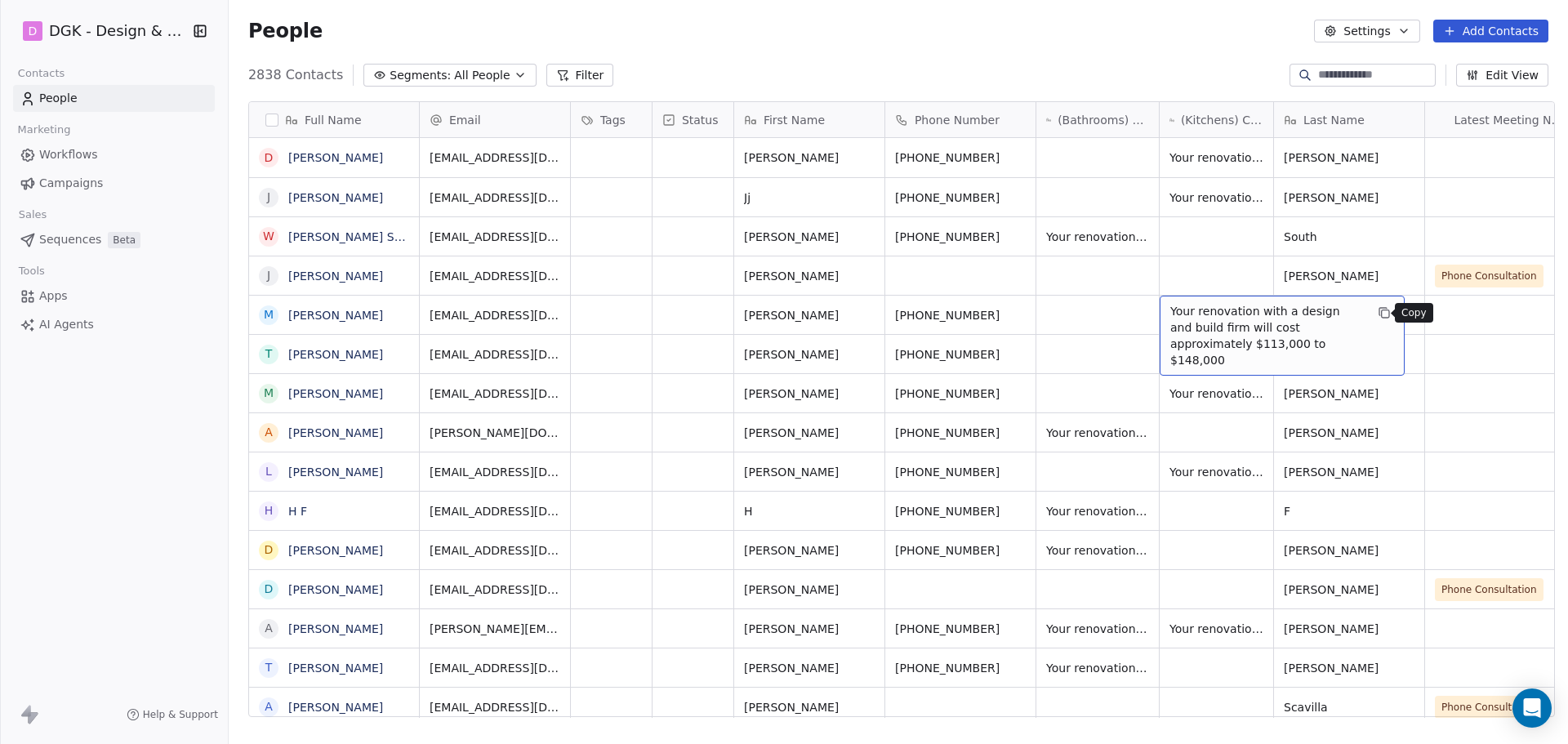
click at [1382, 314] on icon "grid" at bounding box center [1386, 314] width 8 height 8
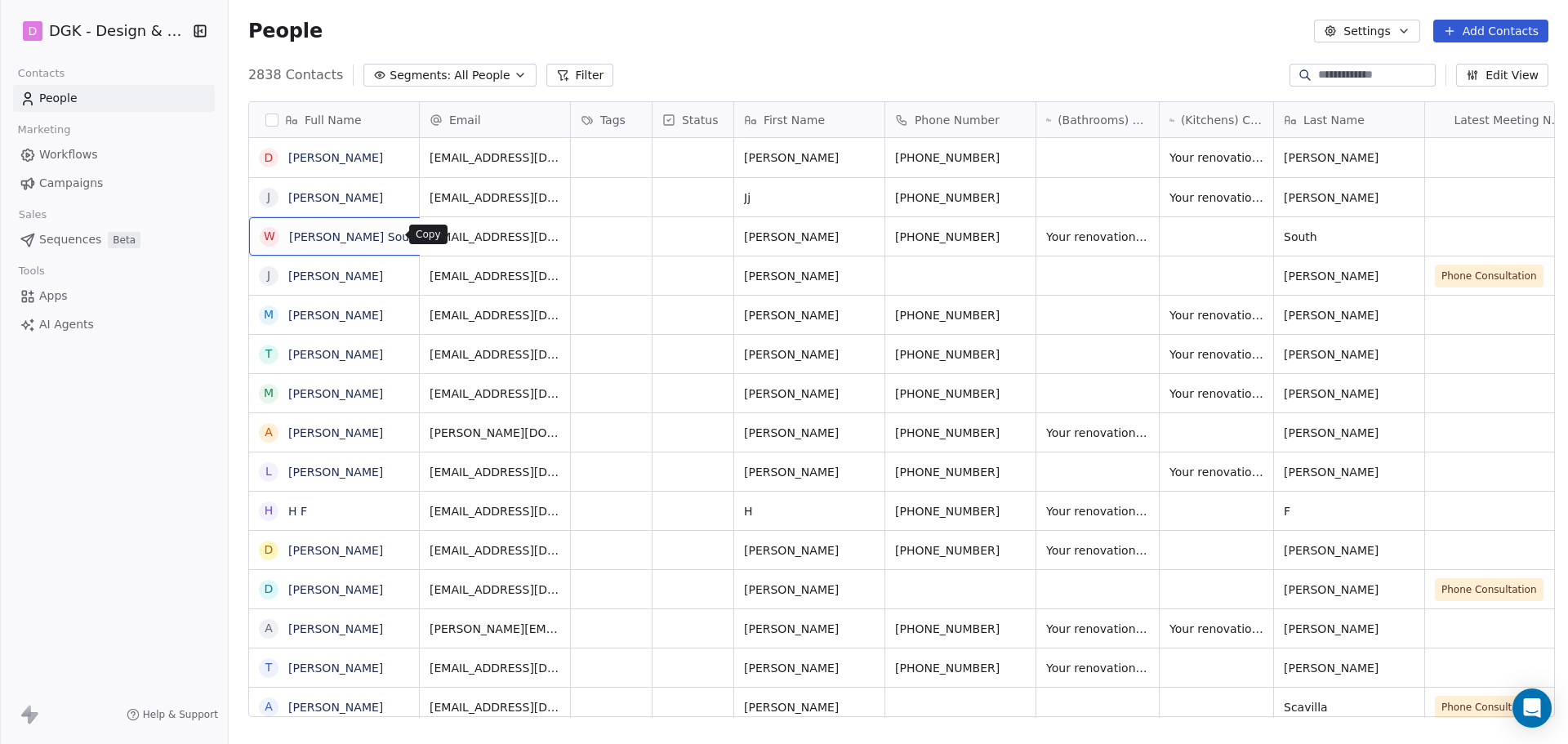
click at [430, 232] on button "grid" at bounding box center [440, 234] width 19 height 19
click at [399, 194] on icon "grid" at bounding box center [403, 195] width 8 height 8
click at [634, 203] on button "grid" at bounding box center [644, 195] width 19 height 19
click at [401, 152] on icon "grid" at bounding box center [404, 156] width 8 height 8
click at [397, 156] on icon "grid" at bounding box center [404, 155] width 13 height 13
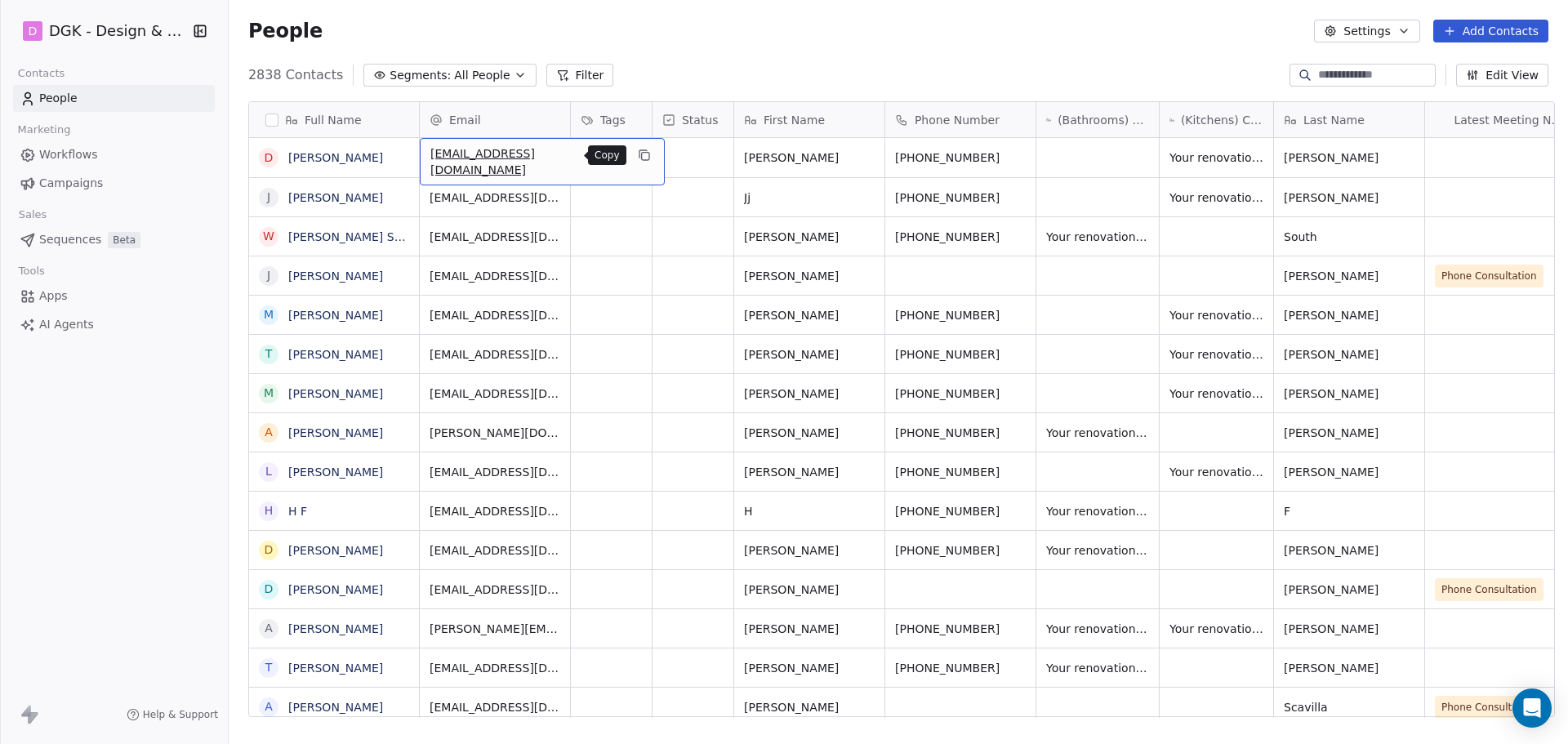
click at [642, 160] on icon "grid" at bounding box center [646, 156] width 8 height 8
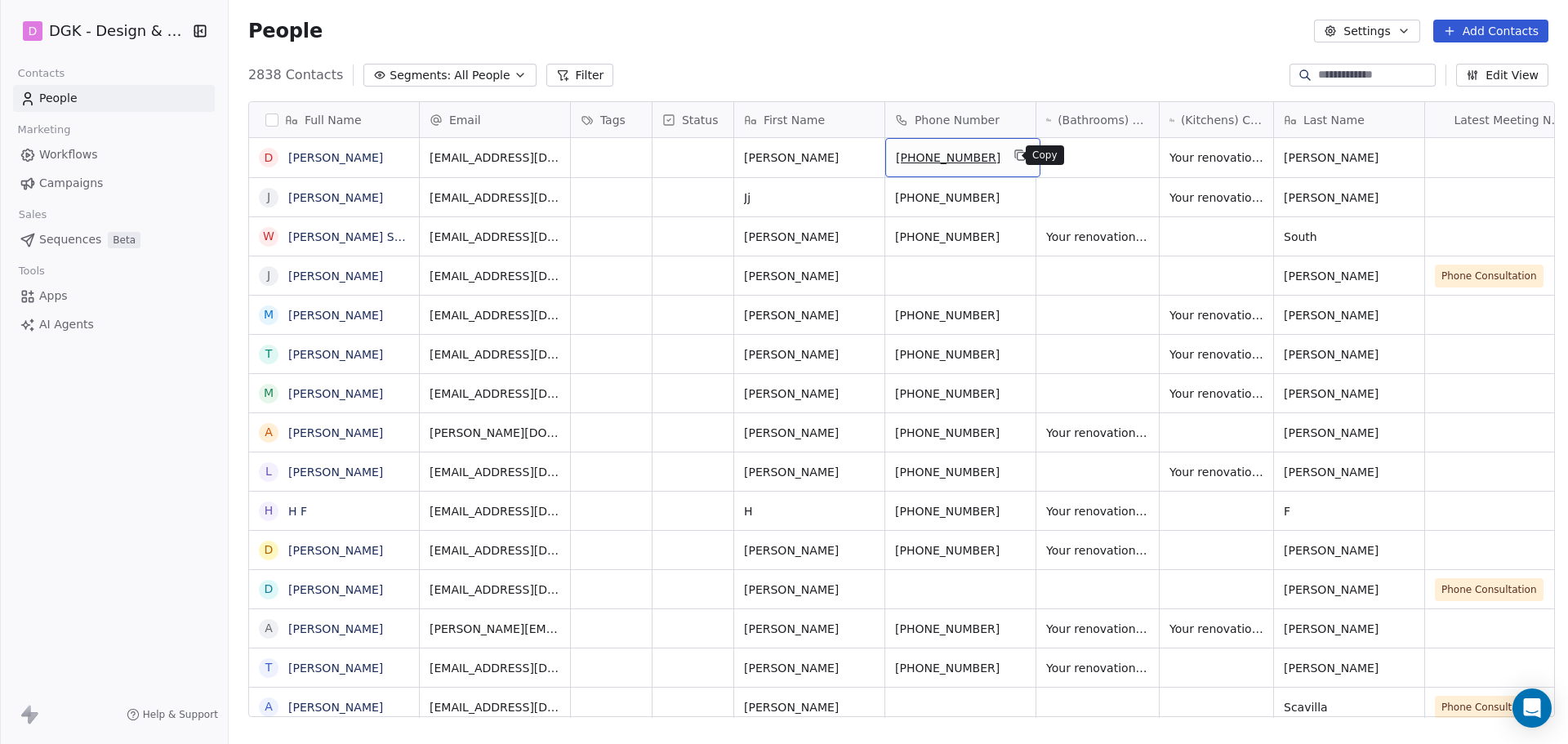
click at [1014, 156] on icon "grid" at bounding box center [1021, 155] width 13 height 13
click at [1014, 155] on icon "grid" at bounding box center [1021, 155] width 13 height 13
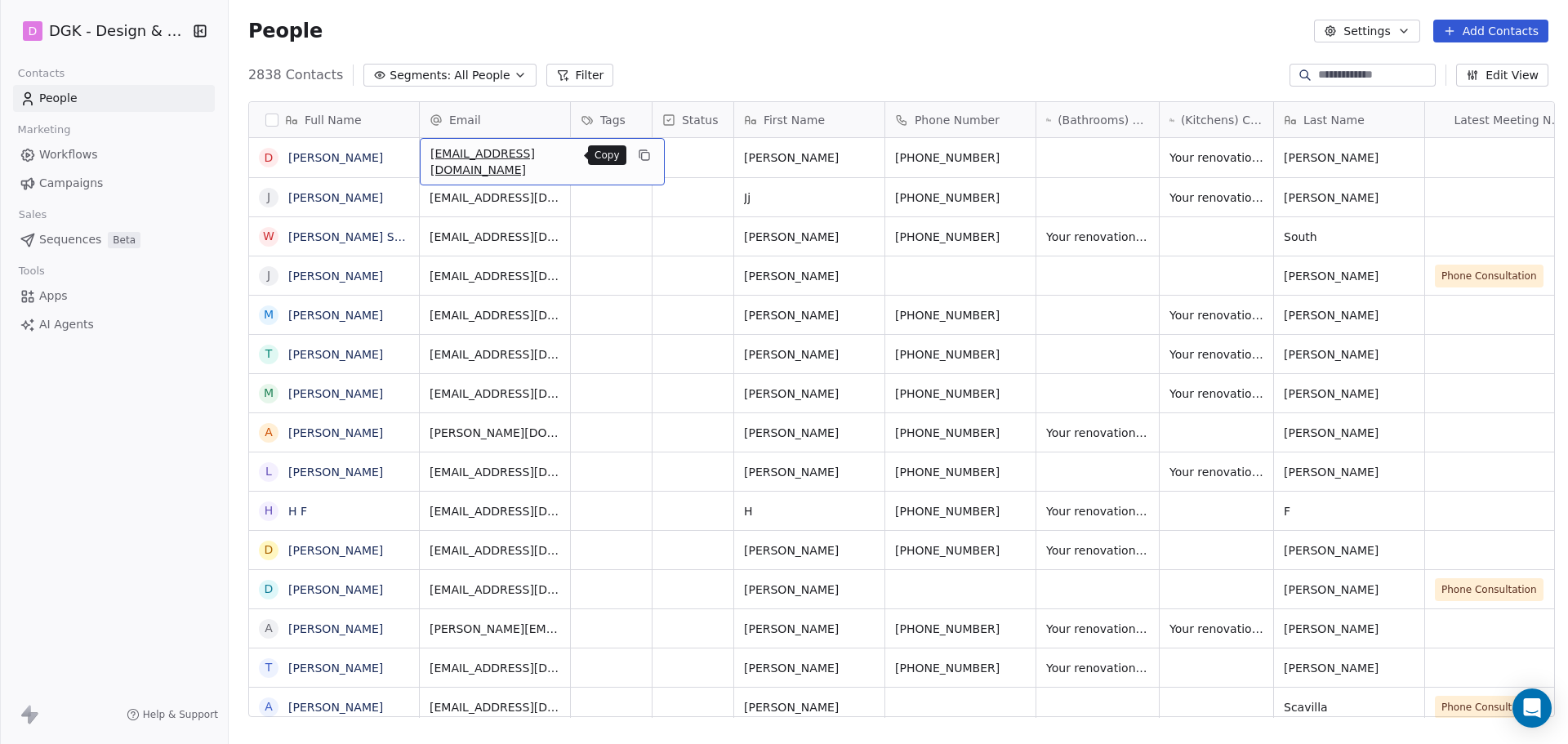
click at [638, 157] on icon "grid" at bounding box center [645, 155] width 13 height 13
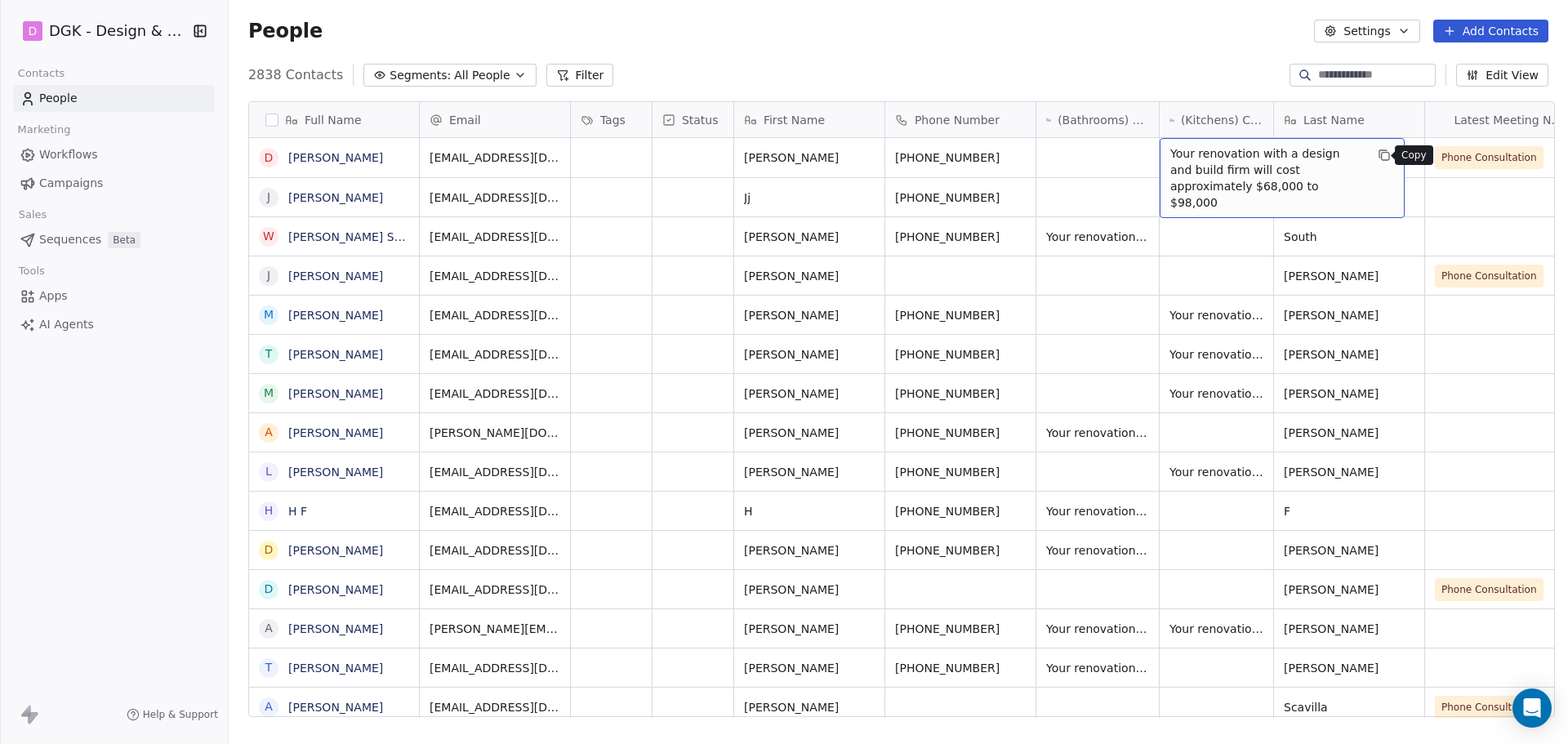
click at [1374, 148] on button "grid" at bounding box center [1384, 155] width 19 height 19
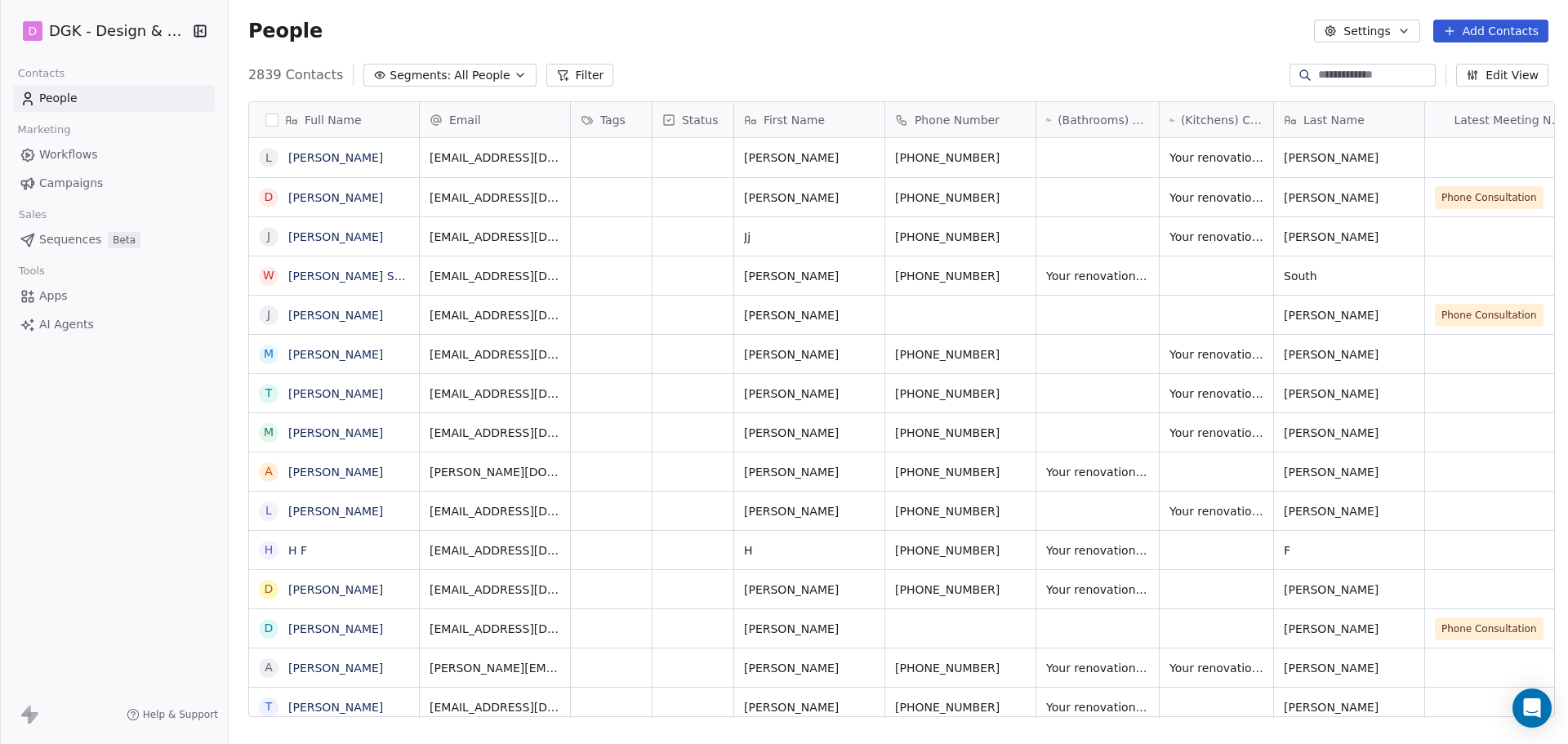
click at [637, 69] on div "2839 Contacts Segments: All People Filter Edit View" at bounding box center [899, 75] width 1340 height 26
click at [397, 352] on icon "grid" at bounding box center [404, 353] width 13 height 13
click at [642, 352] on icon "grid" at bounding box center [646, 354] width 8 height 8
click at [1014, 351] on icon "grid" at bounding box center [1021, 353] width 13 height 13
click at [399, 158] on button "grid" at bounding box center [404, 155] width 19 height 19
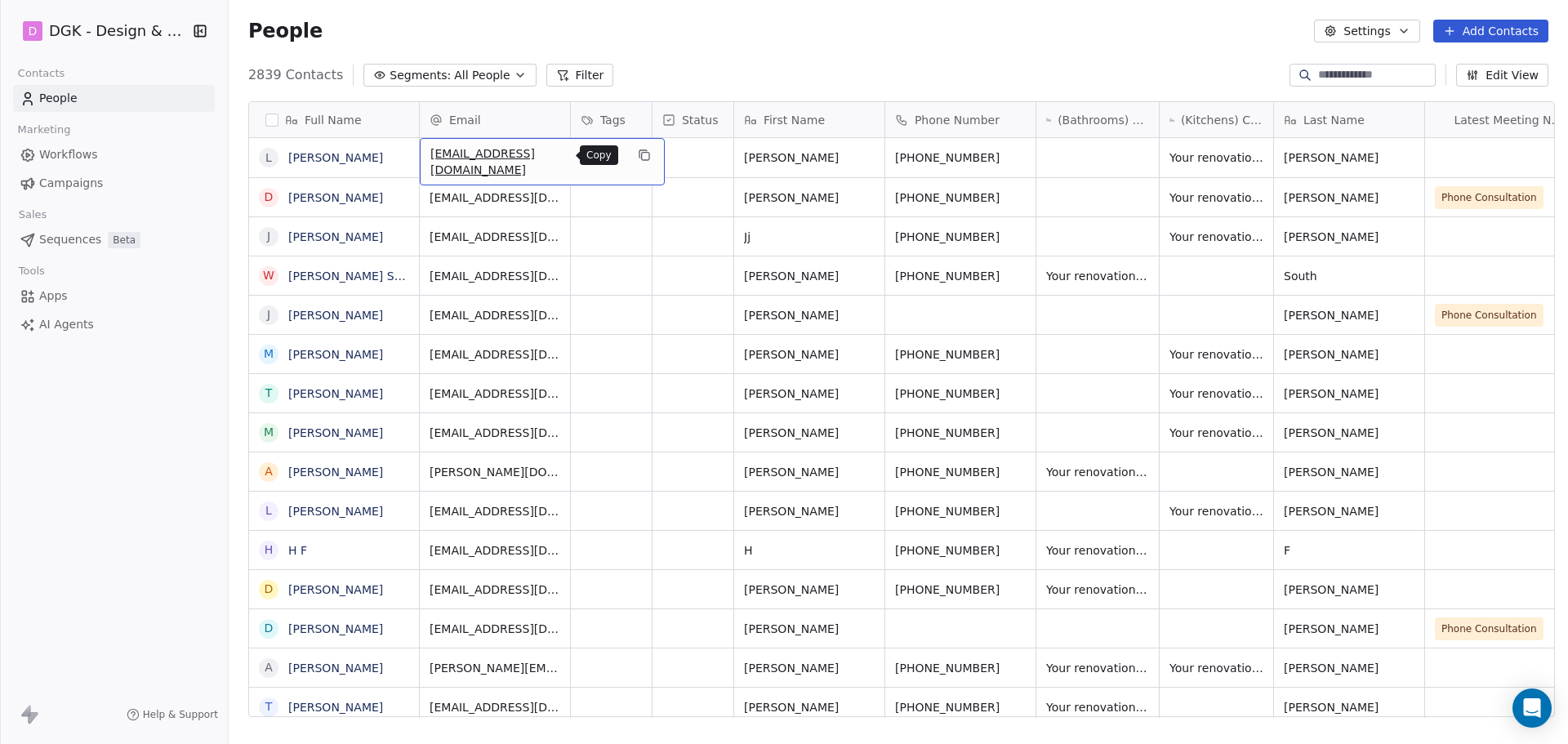
click at [634, 155] on button "grid" at bounding box center [644, 155] width 19 height 19
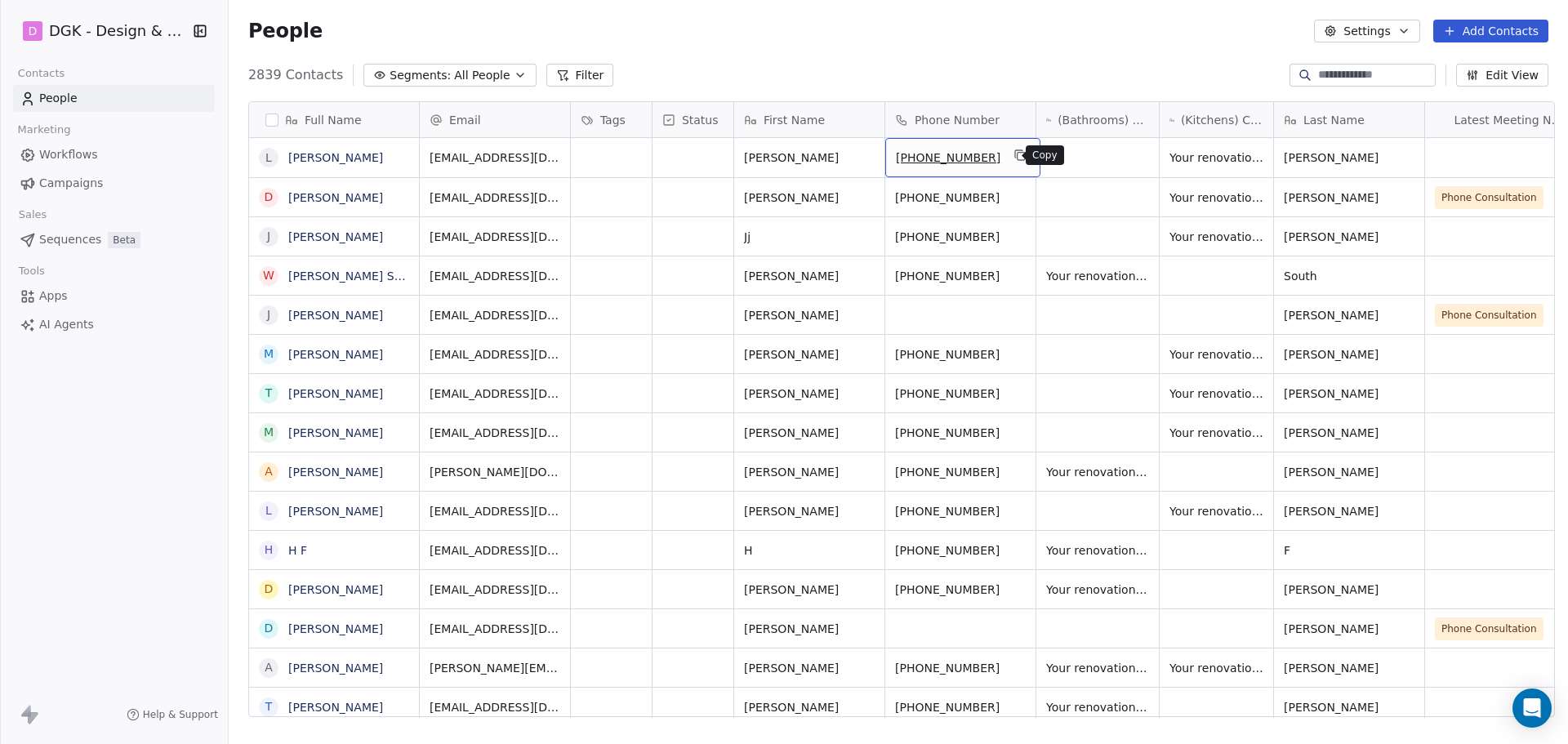
click at [1016, 151] on button "grid" at bounding box center [1020, 155] width 19 height 19
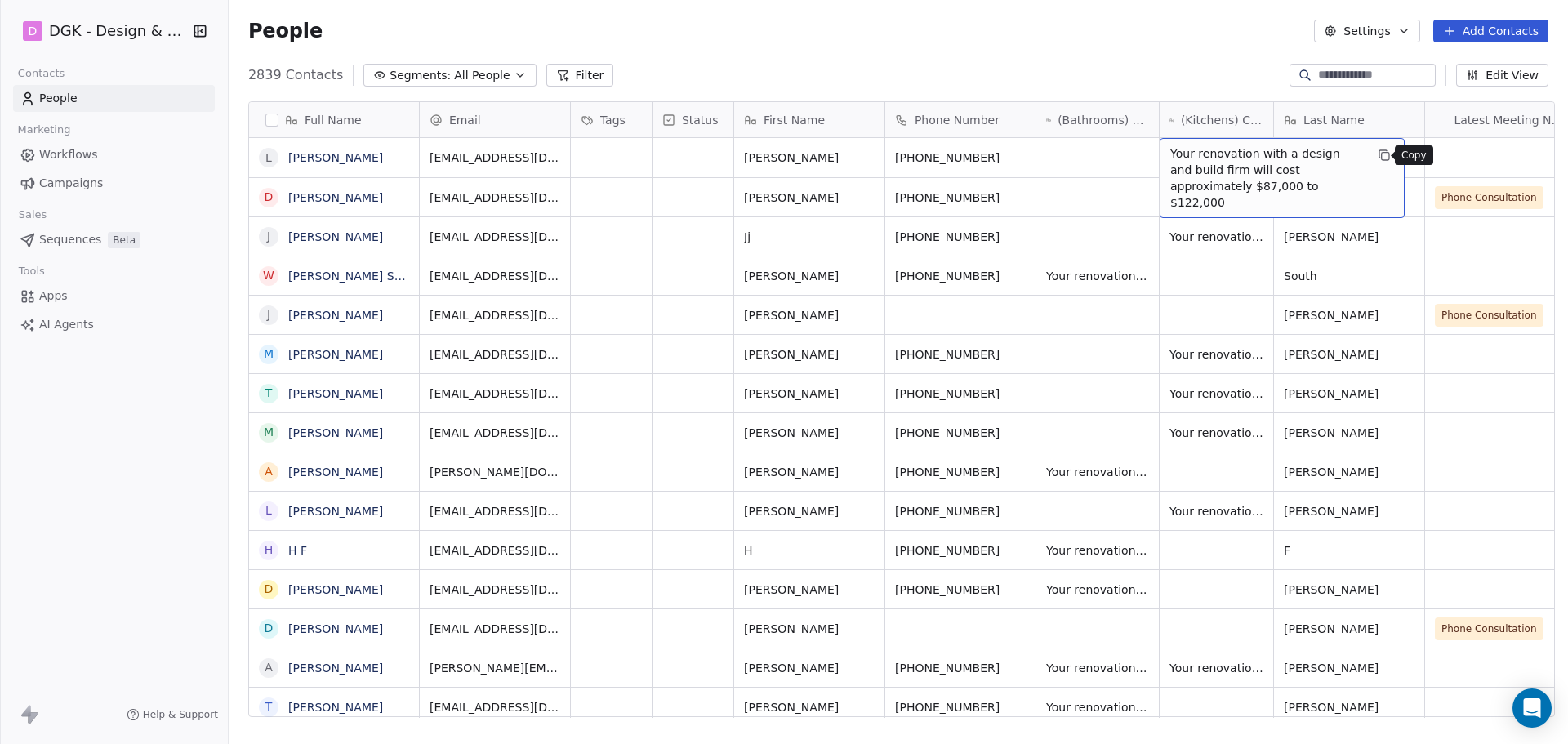
click at [1378, 158] on icon "grid" at bounding box center [1385, 155] width 13 height 13
